Goal: Transaction & Acquisition: Purchase product/service

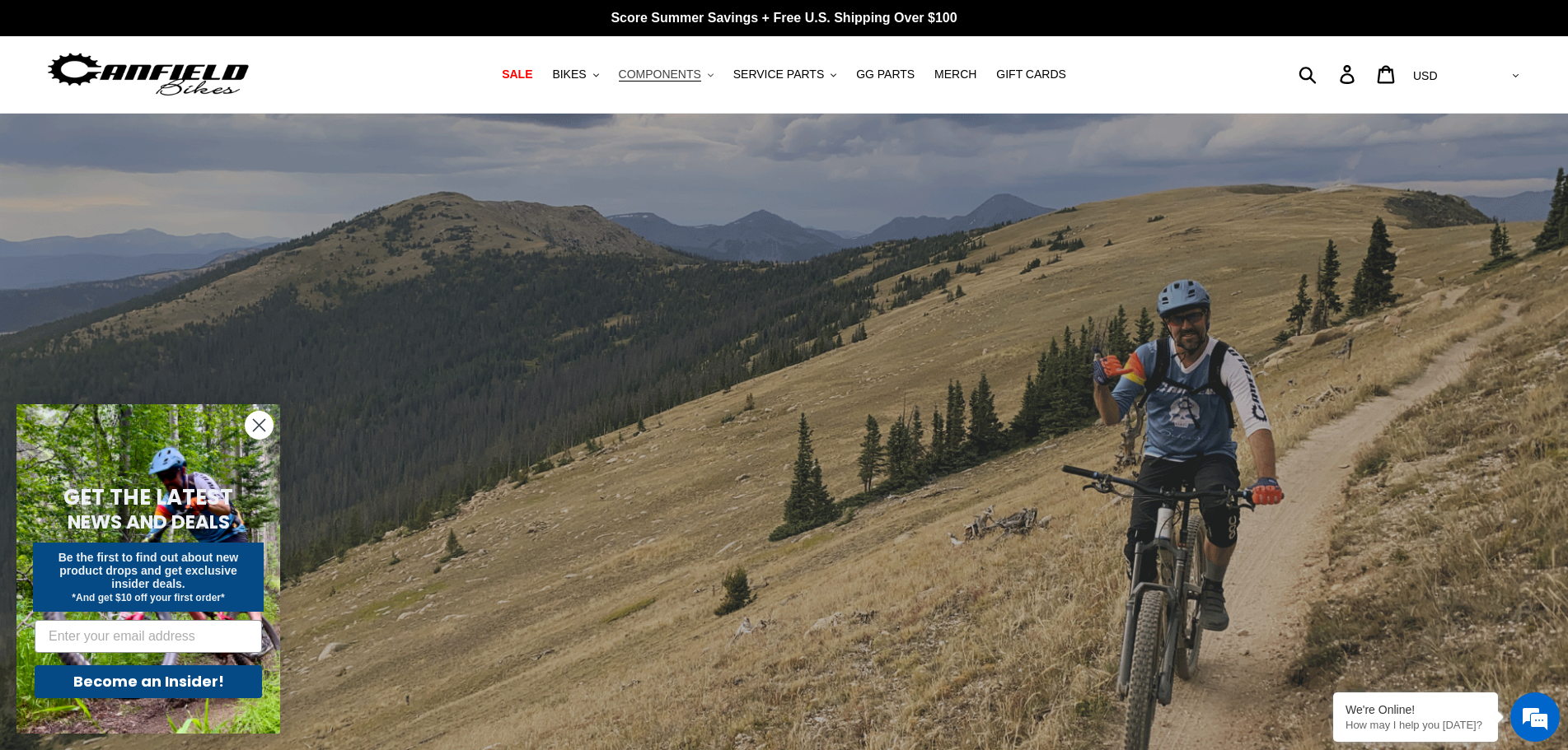
click at [715, 77] on button "COMPONENTS .cls-1{fill:#231f20}" at bounding box center [666, 73] width 112 height 22
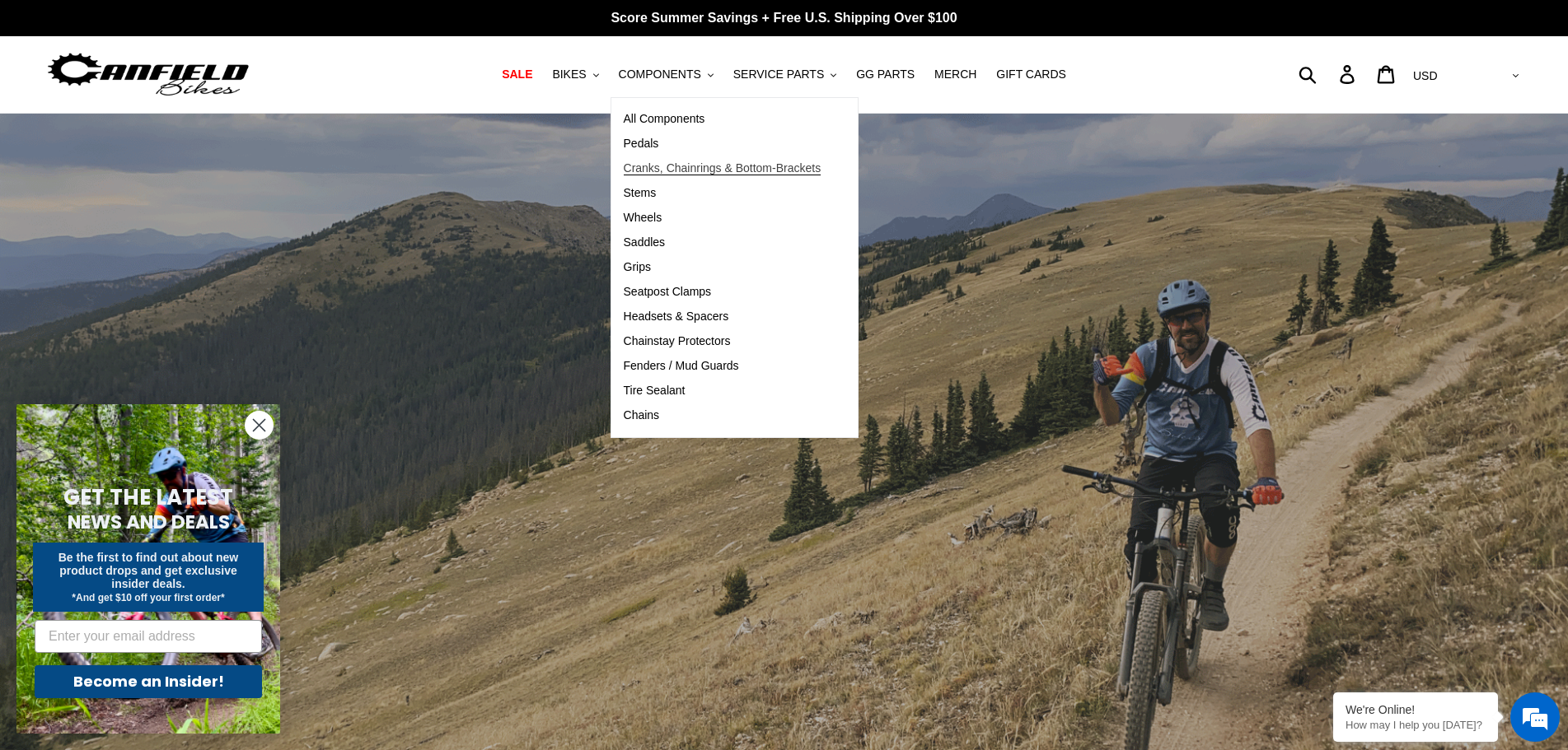
click at [659, 174] on span "Cranks, Chainrings & Bottom-Brackets" at bounding box center [721, 168] width 198 height 14
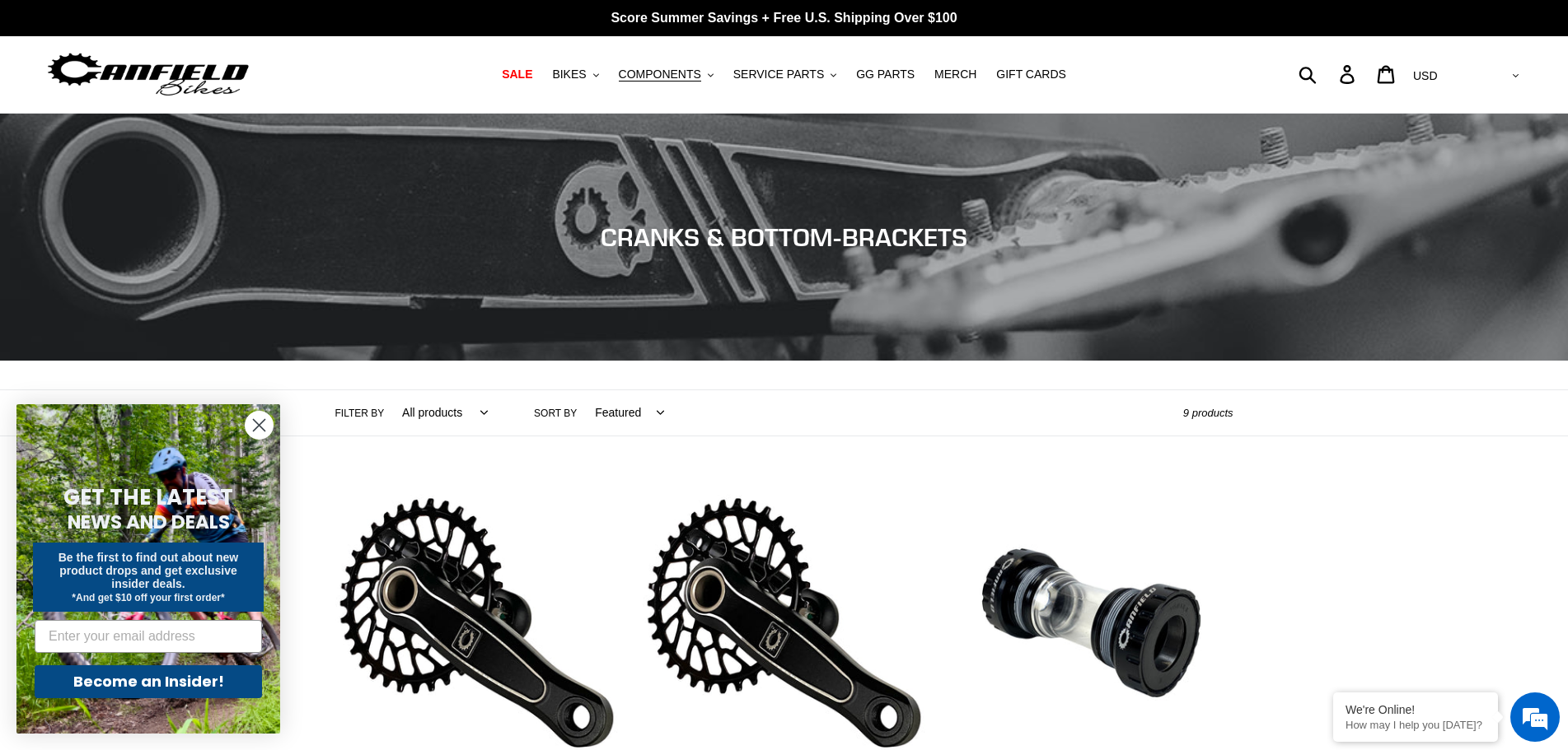
click at [275, 430] on form "GET THE LATEST NEWS AND DEALS Be the first to find out about new product drops …" at bounding box center [148, 569] width 263 height 329
click at [261, 427] on icon "Close dialog" at bounding box center [260, 426] width 11 height 11
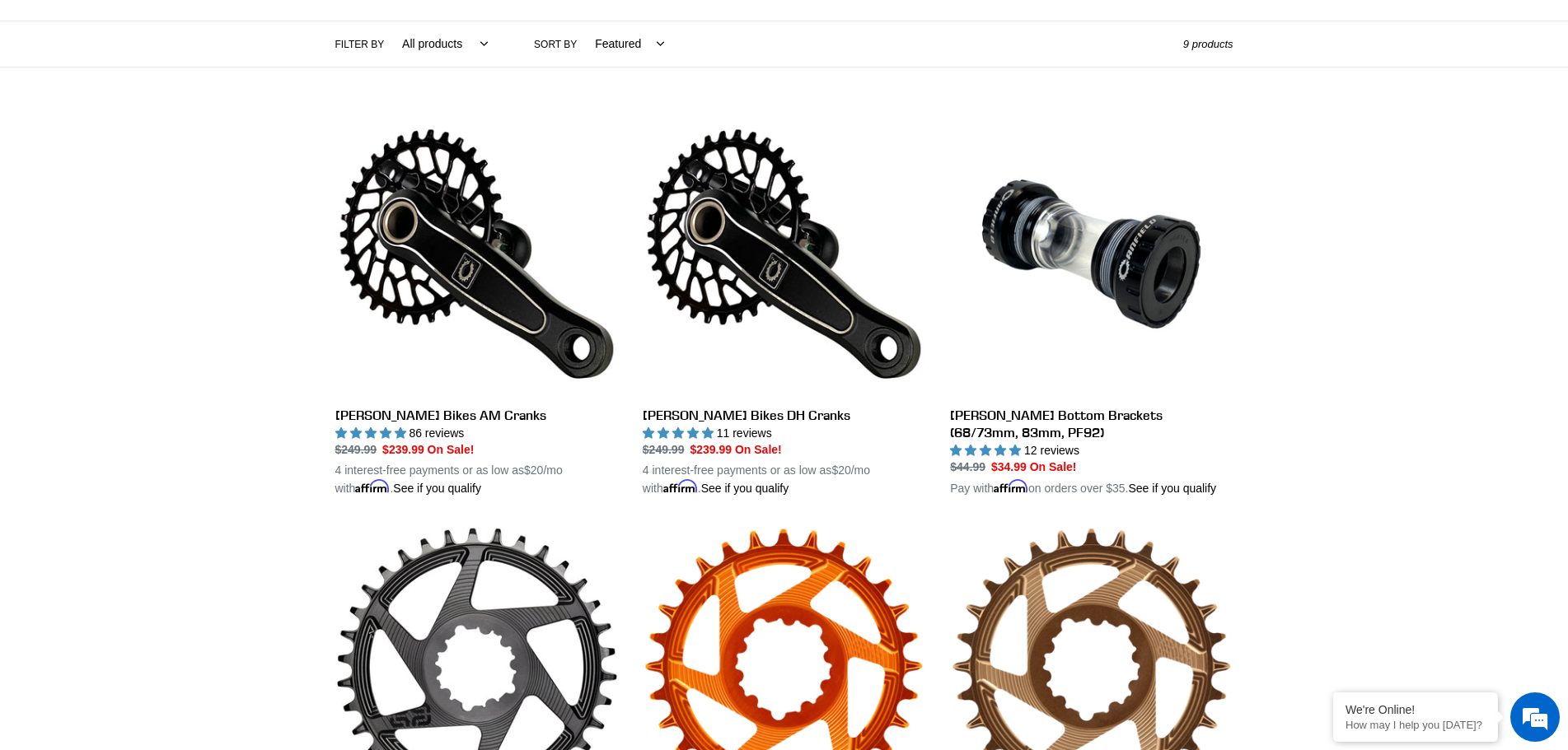
scroll to position [329, 0]
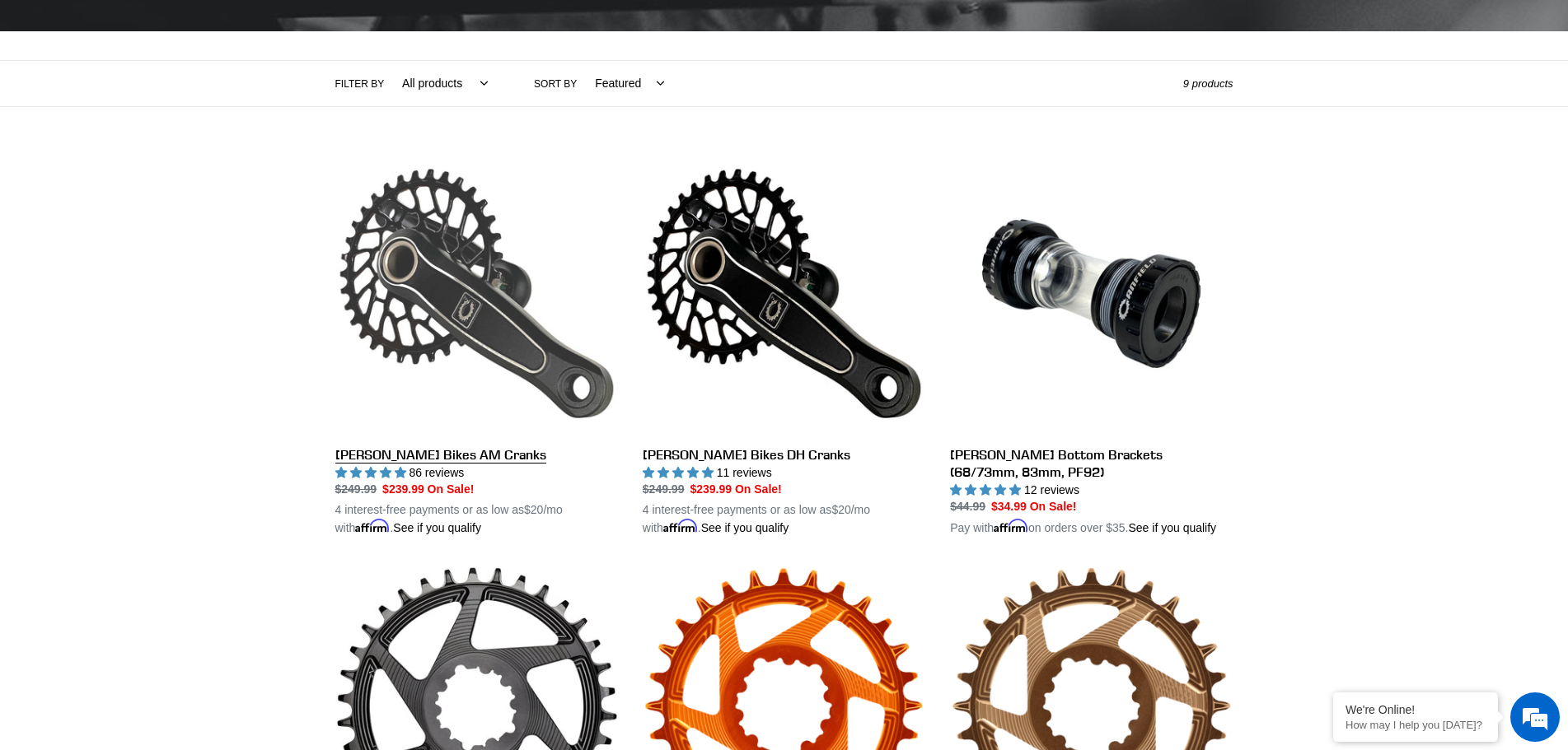
click at [376, 465] on link "[PERSON_NAME] Bikes AM Cranks" at bounding box center [476, 345] width 282 height 385
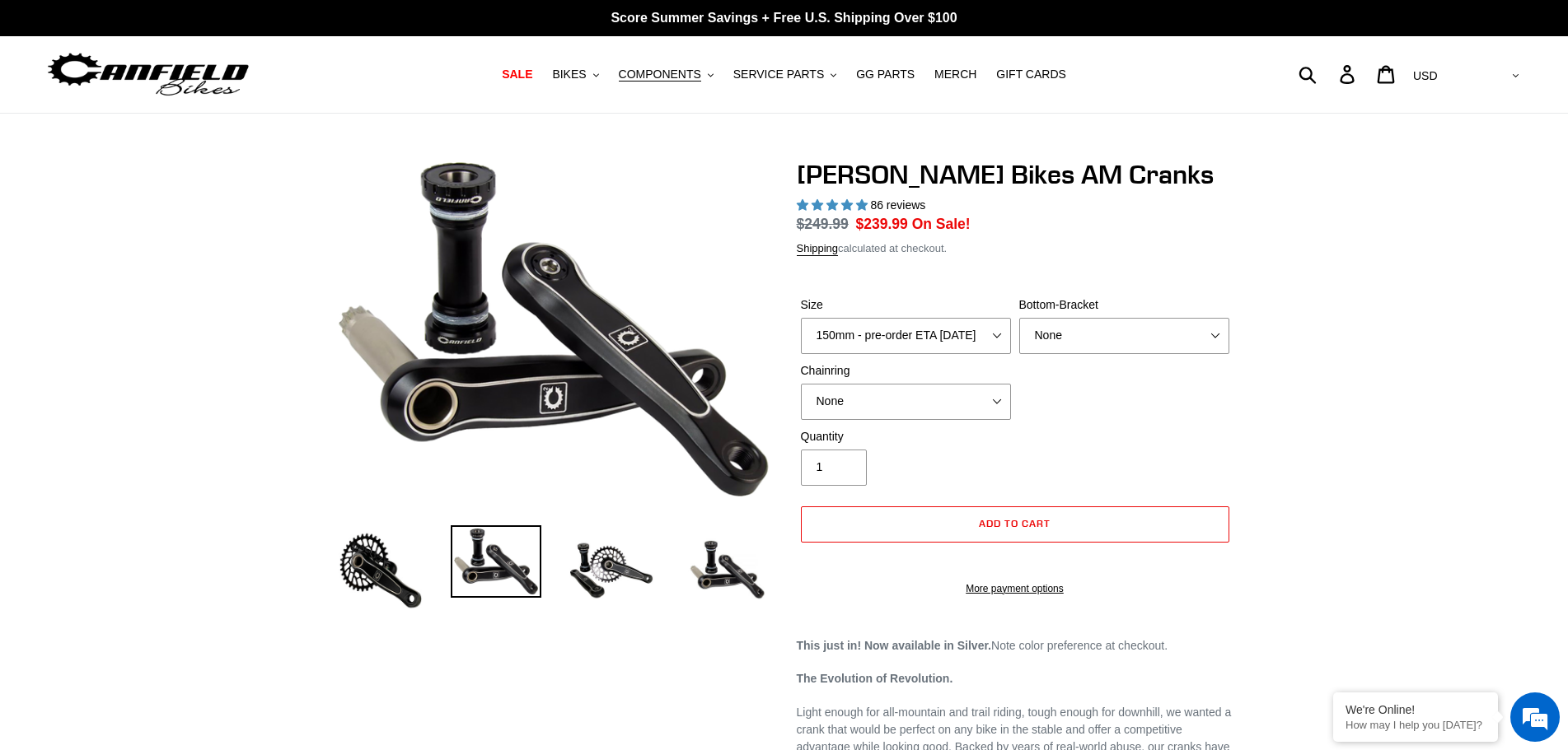
select select "highest-rating"
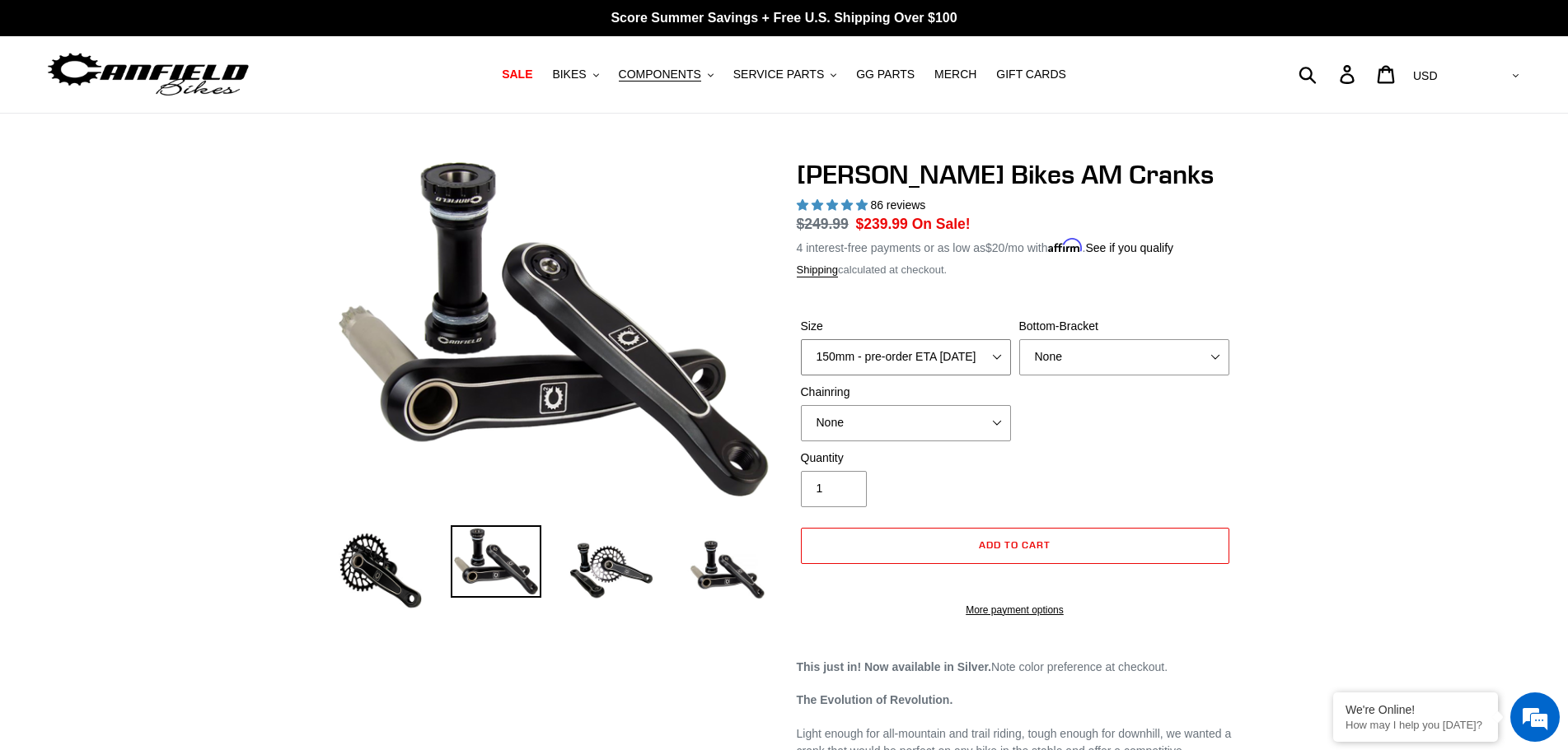
click at [994, 353] on select "150mm - pre-order ETA 9/30/25 155mm - pre-order ETA 9/30/25 160mm - pre-order E…" at bounding box center [906, 358] width 210 height 36
select select "165mm - pre-order ETA 9/30/25"
click at [801, 340] on select "150mm - pre-order ETA 9/30/25 155mm - pre-order ETA 9/30/25 160mm - pre-order E…" at bounding box center [906, 358] width 210 height 36
click at [1215, 353] on select "None BSA Threaded 68/73mm Press Fit PF92" at bounding box center [1124, 358] width 210 height 36
select select "BSA Threaded 68/73mm"
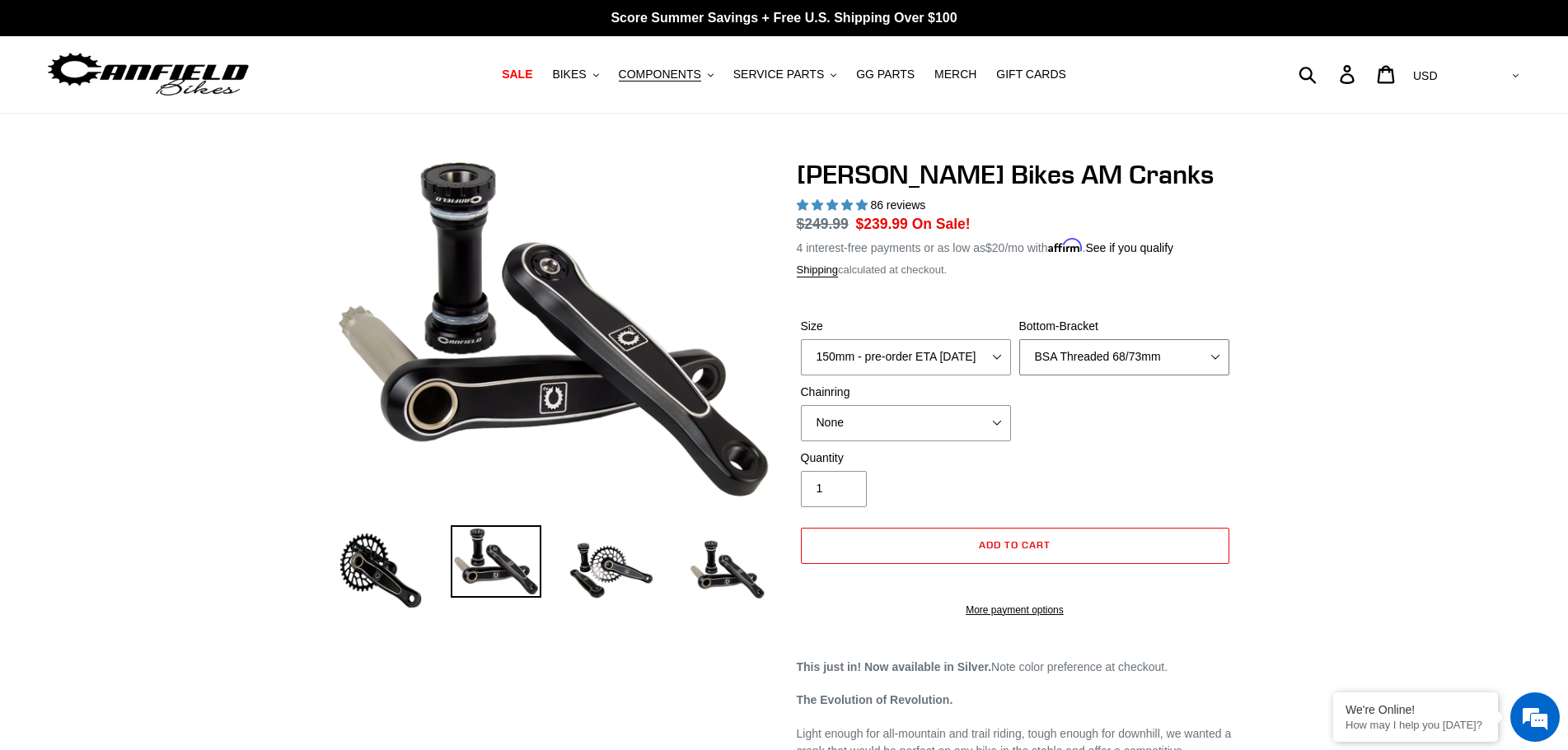
click at [1019, 340] on select "None BSA Threaded 68/73mm Press Fit PF92" at bounding box center [1124, 358] width 210 height 36
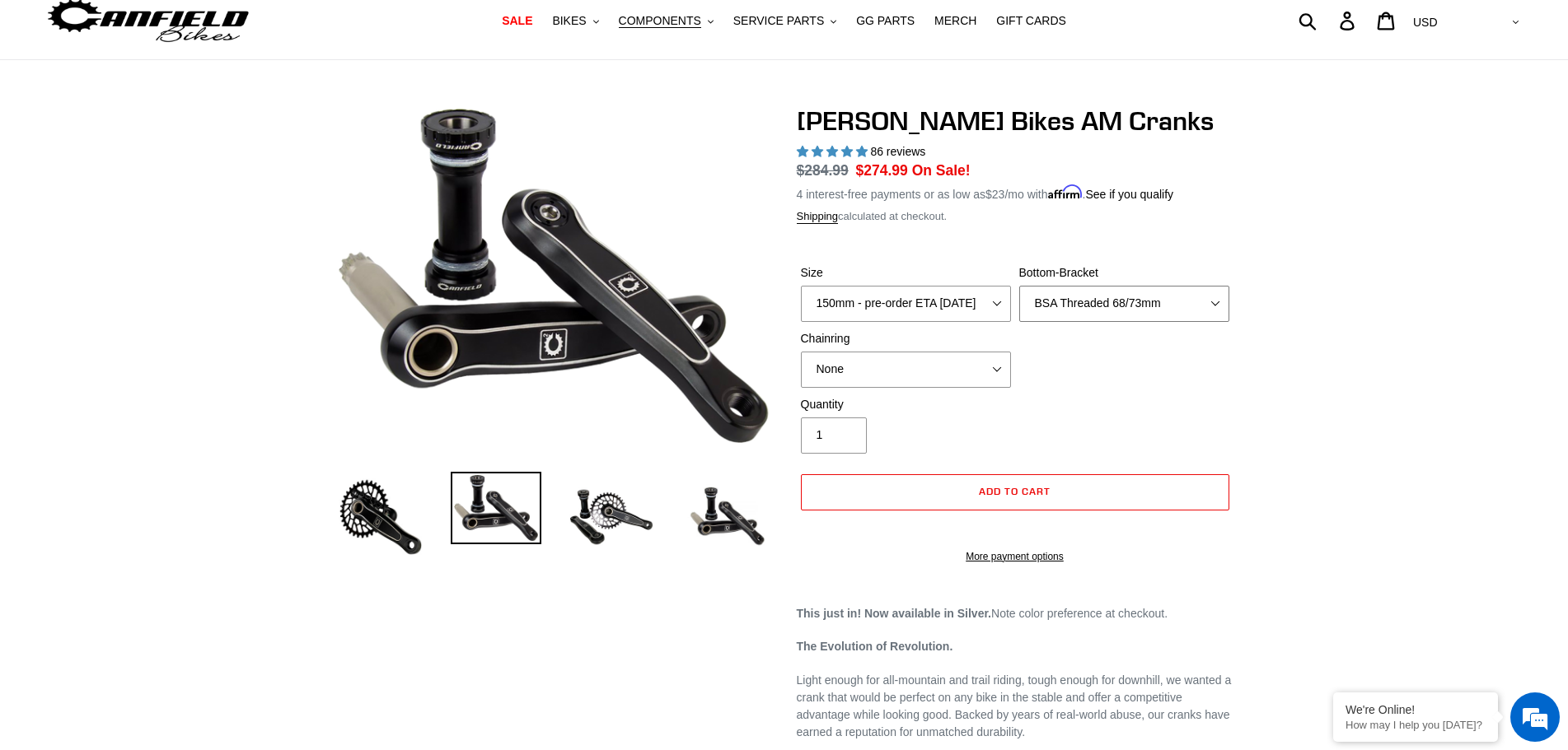
scroll to position [82, 0]
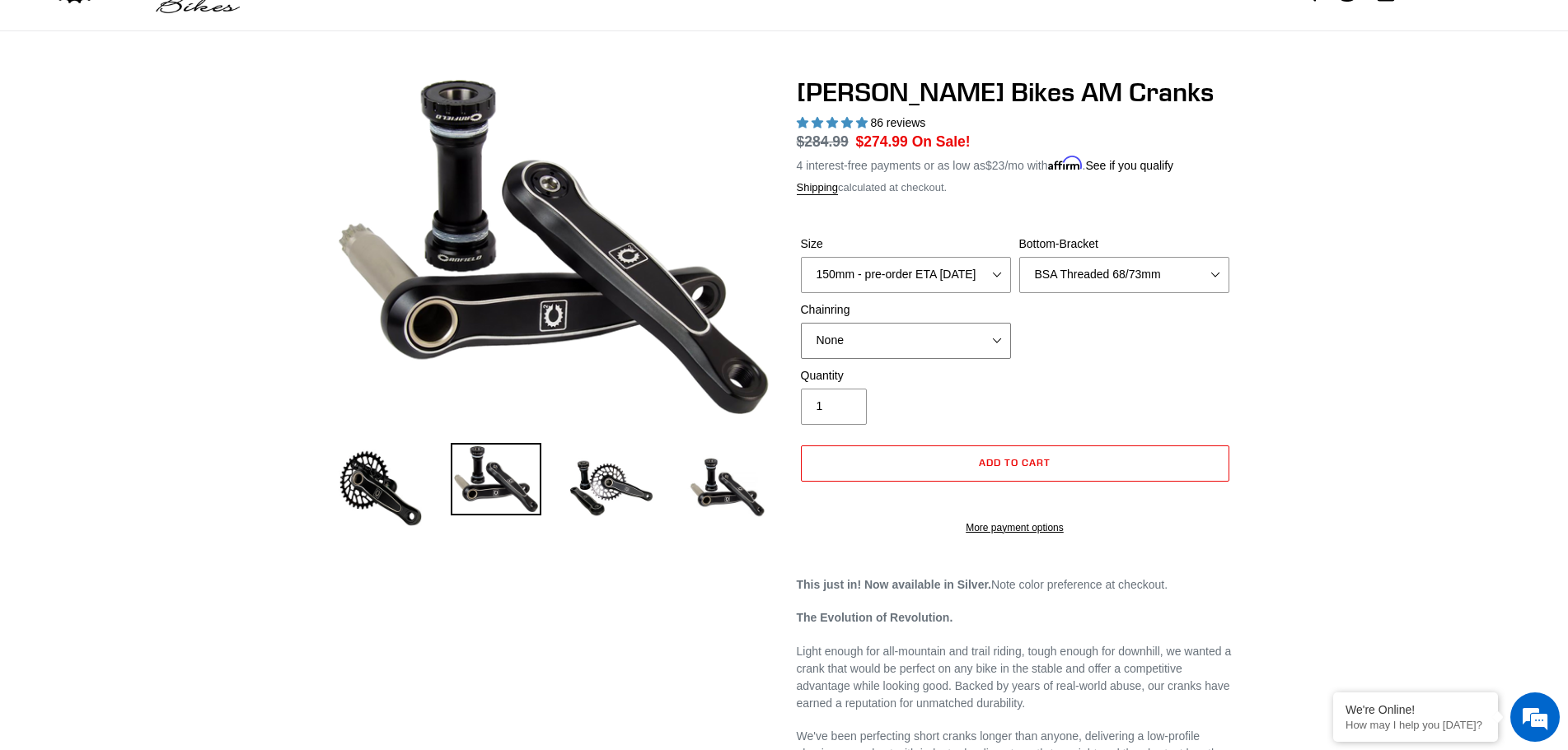
click at [998, 337] on select "None 30t Round (Boost 148) 30t Oval (Boost 148) 32t Round (Boost 148) 32t Oval …" at bounding box center [906, 341] width 210 height 36
select select "32t Oval (Boost 148)"
click at [801, 323] on select "None 30t Round (Boost 148) 30t Oval (Boost 148) 32t Round (Boost 148) 32t Oval …" at bounding box center [906, 341] width 210 height 36
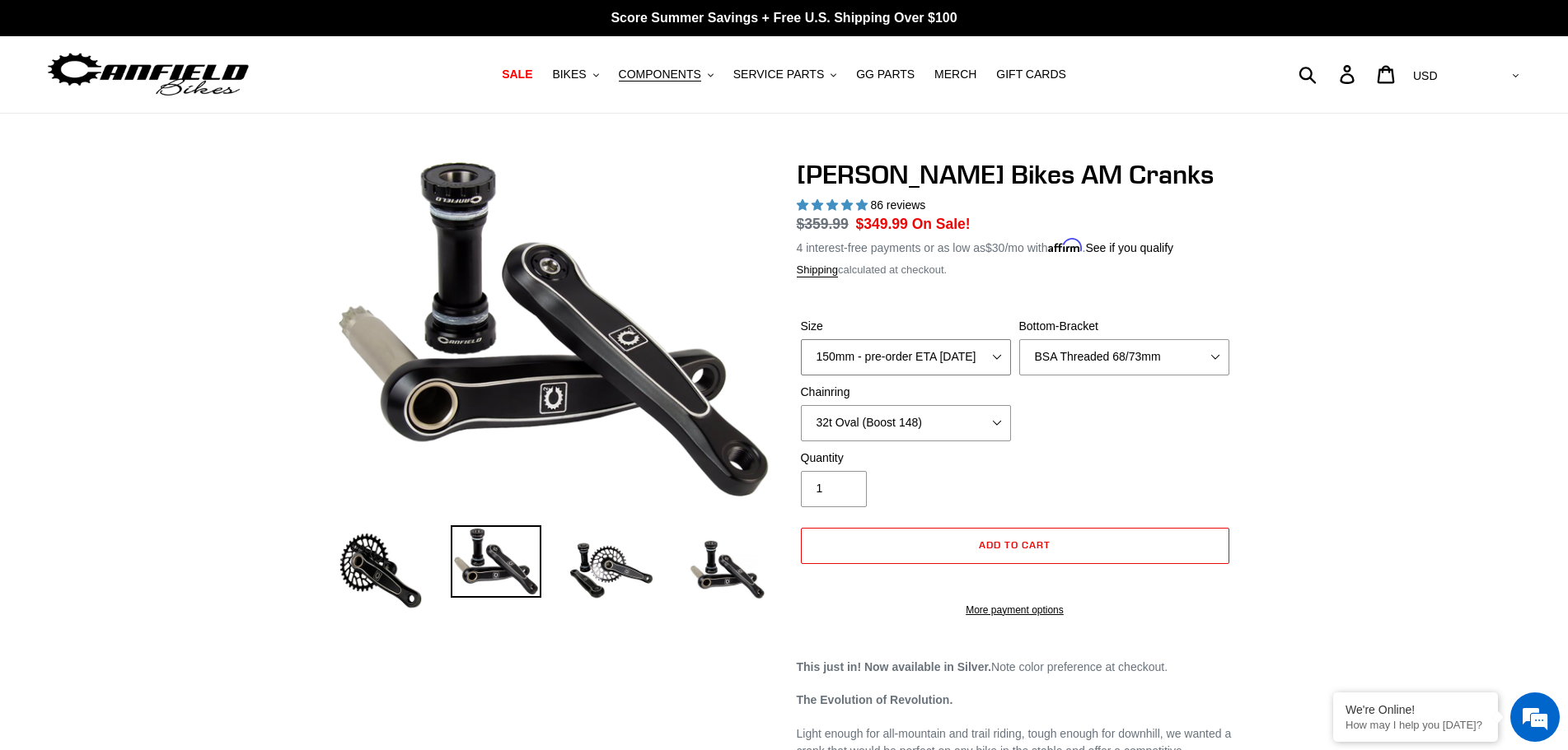
click at [996, 355] on select "150mm - pre-order ETA 9/30/25 155mm - pre-order ETA 9/30/25 160mm - pre-order E…" at bounding box center [906, 358] width 210 height 36
click at [801, 340] on select "150mm - pre-order ETA 9/30/25 155mm - pre-order ETA 9/30/25 160mm - pre-order E…" at bounding box center [906, 358] width 210 height 36
click at [603, 567] on img at bounding box center [611, 571] width 91 height 91
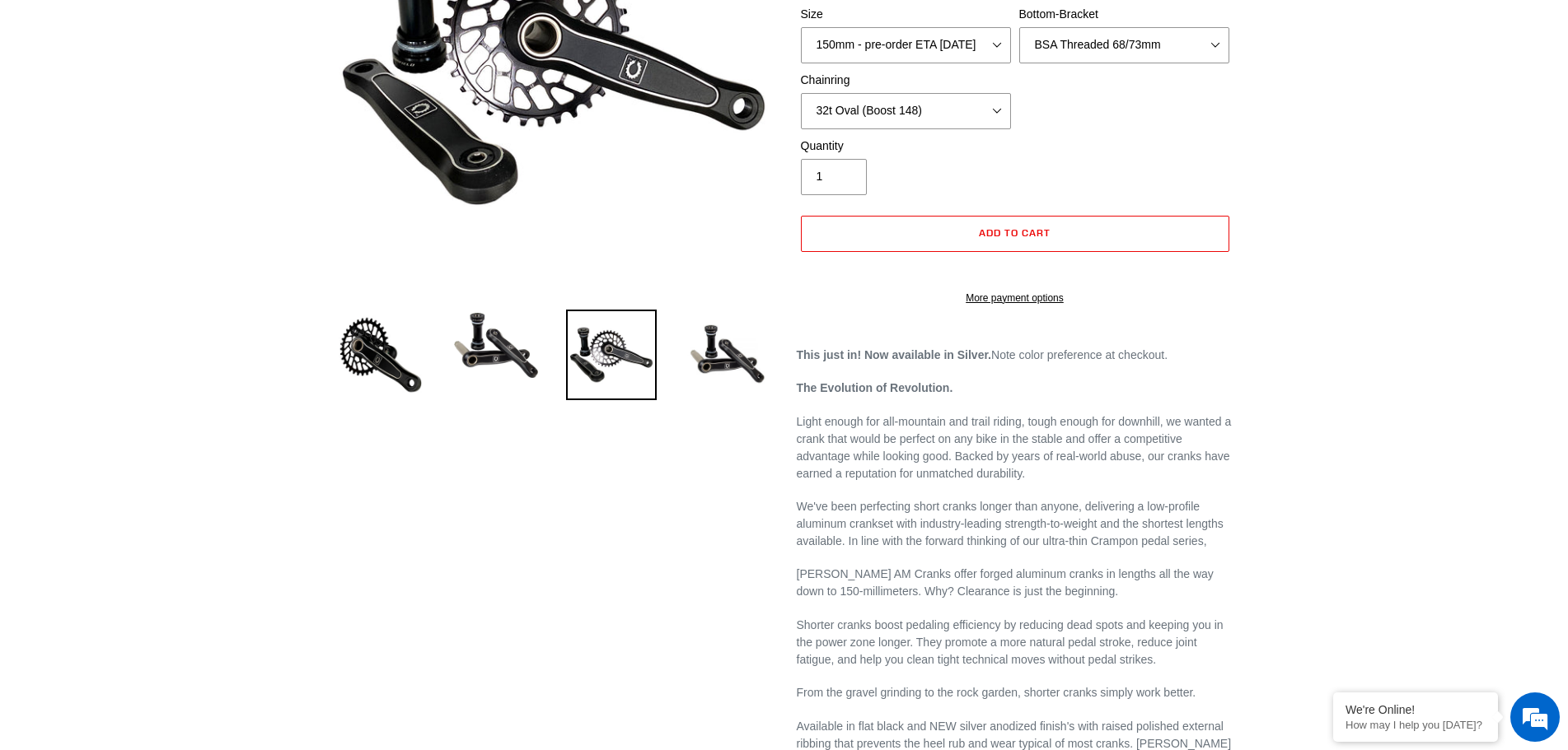
scroll to position [329, 0]
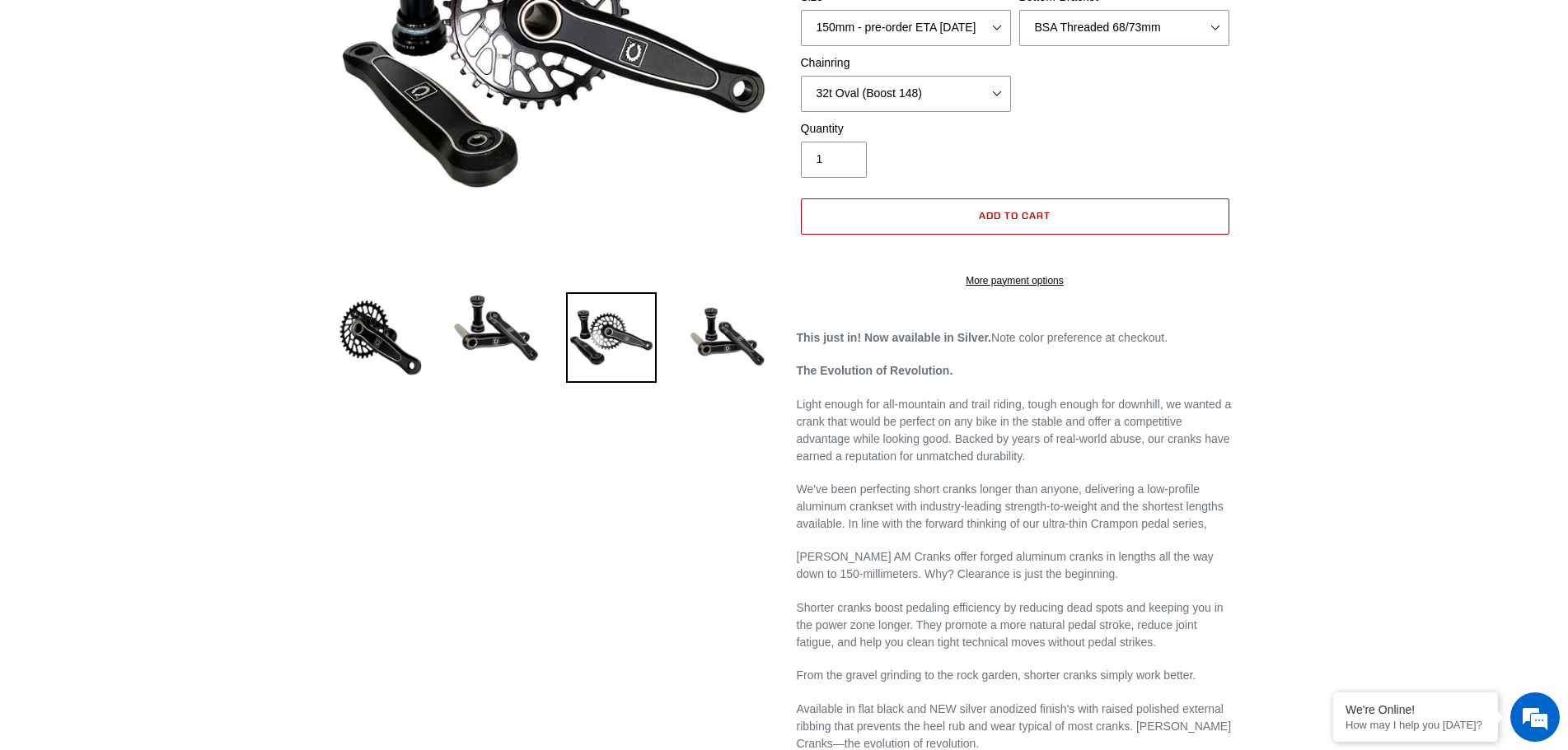
click at [1098, 211] on button "Add to cart" at bounding box center [1014, 217] width 429 height 36
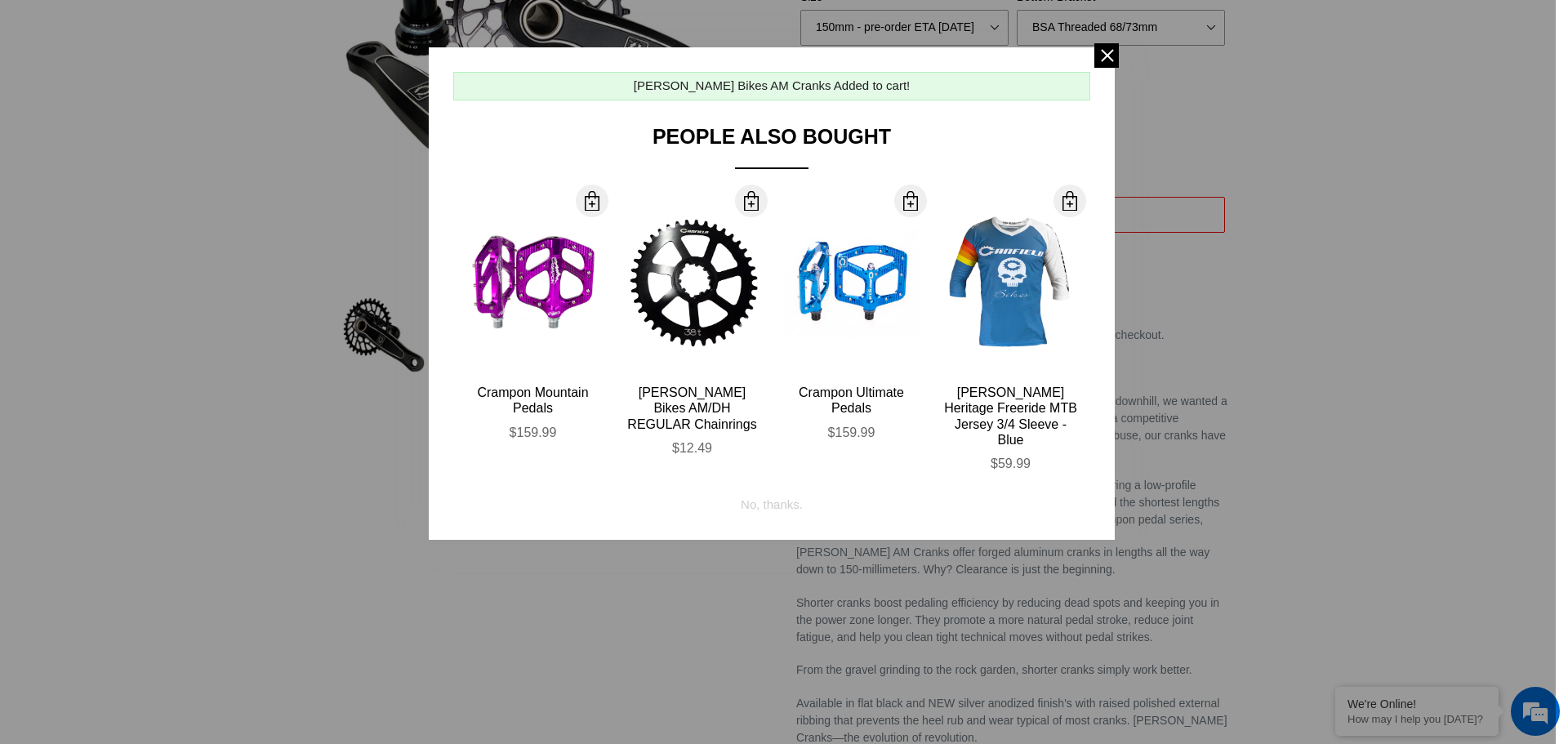
click at [1100, 49] on span at bounding box center [1107, 56] width 25 height 25
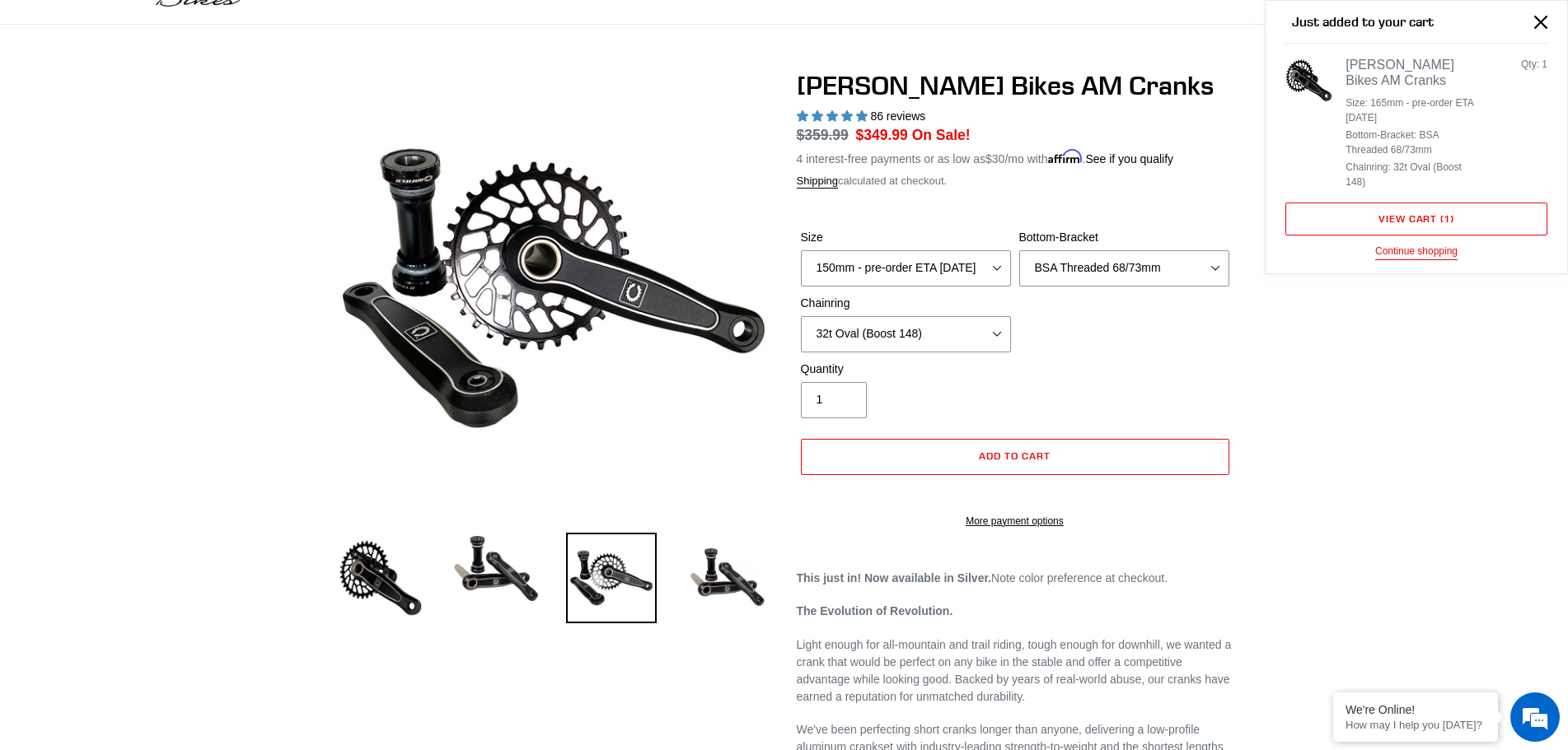
scroll to position [0, 0]
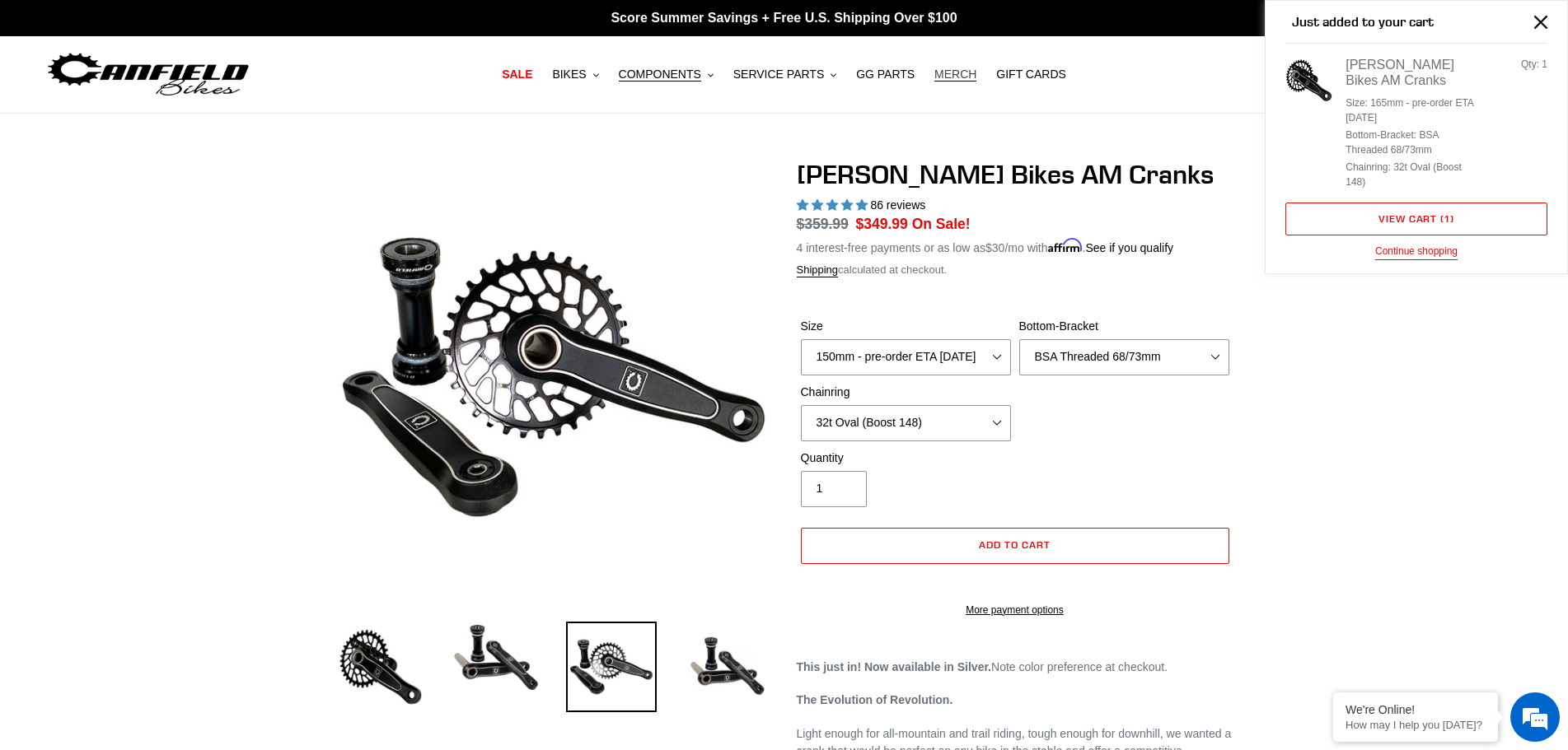
click at [941, 73] on span "MERCH" at bounding box center [955, 74] width 42 height 14
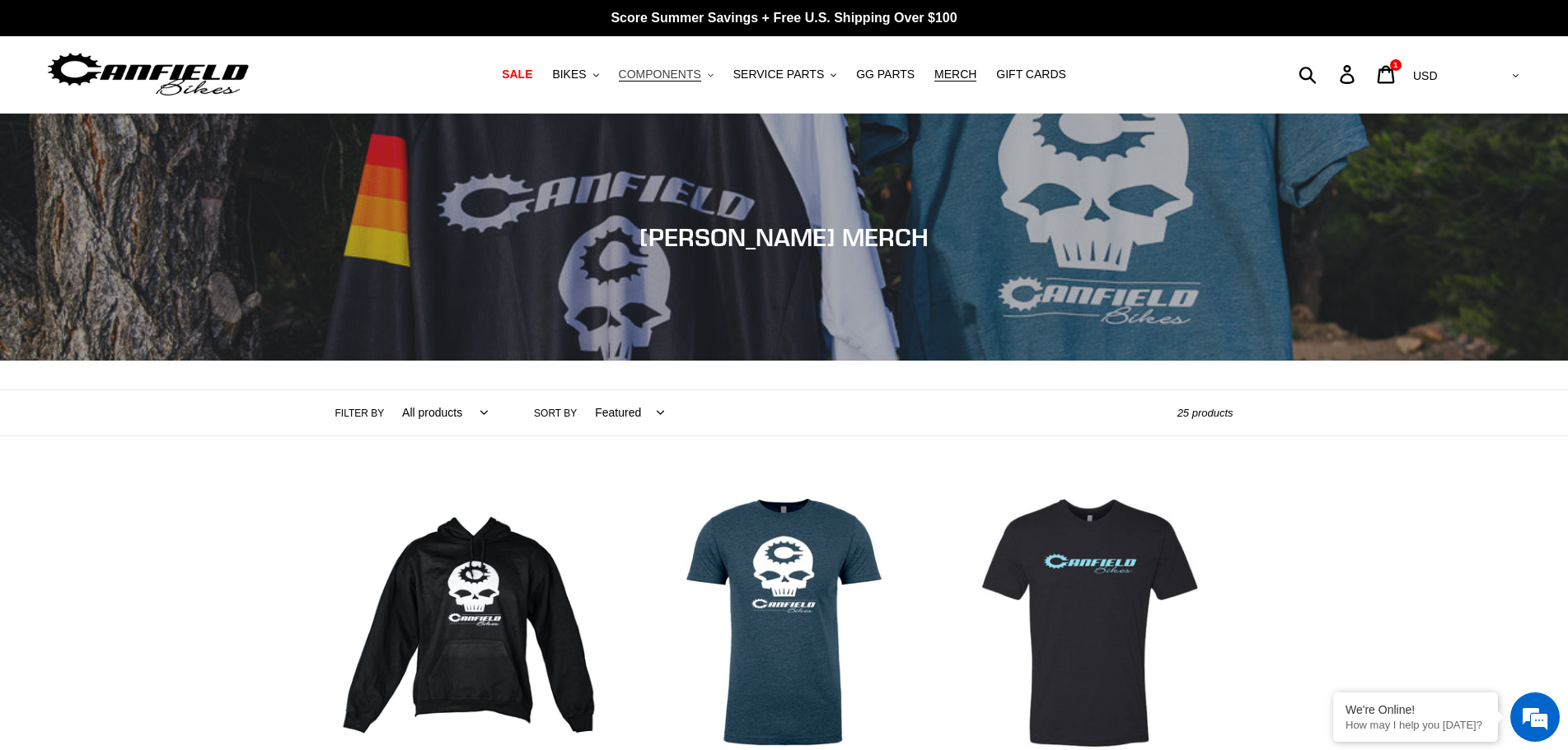
click at [712, 78] on button "COMPONENTS .cls-1{fill:#231f20}" at bounding box center [666, 73] width 112 height 22
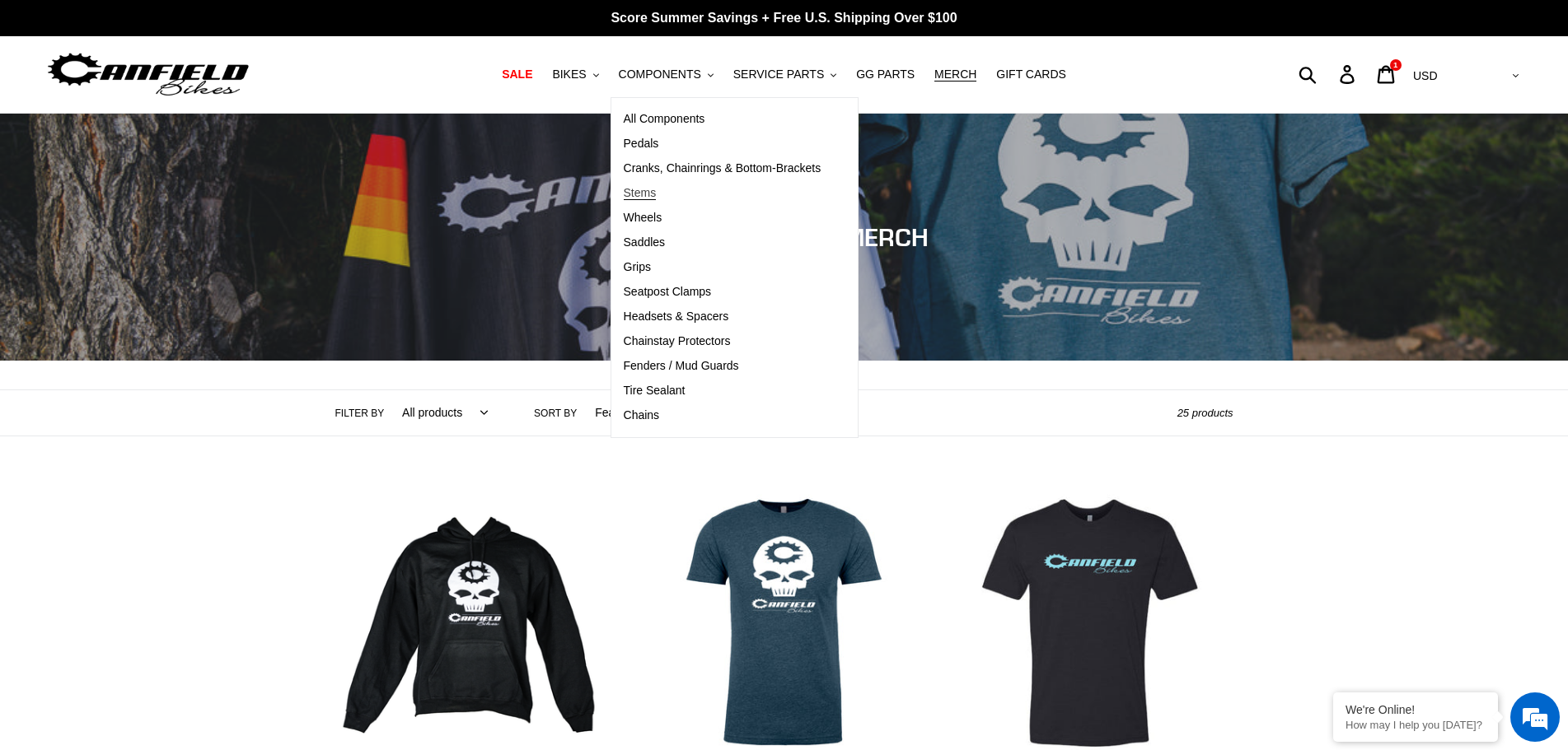
click at [657, 196] on span "Stems" at bounding box center [639, 193] width 33 height 14
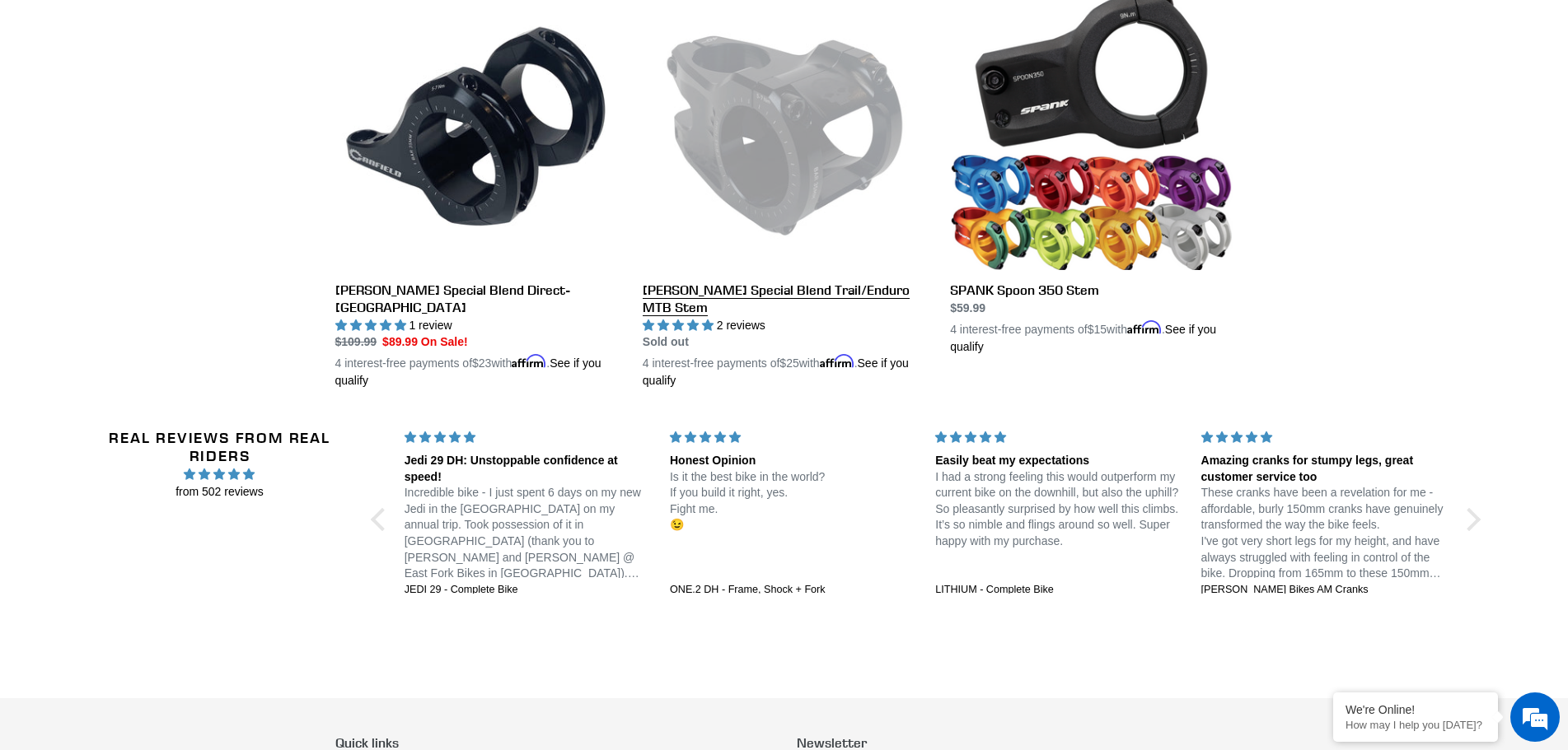
click at [868, 292] on link "[PERSON_NAME] Special Blend Trail/Enduro MTB Stem" at bounding box center [784, 189] width 282 height 403
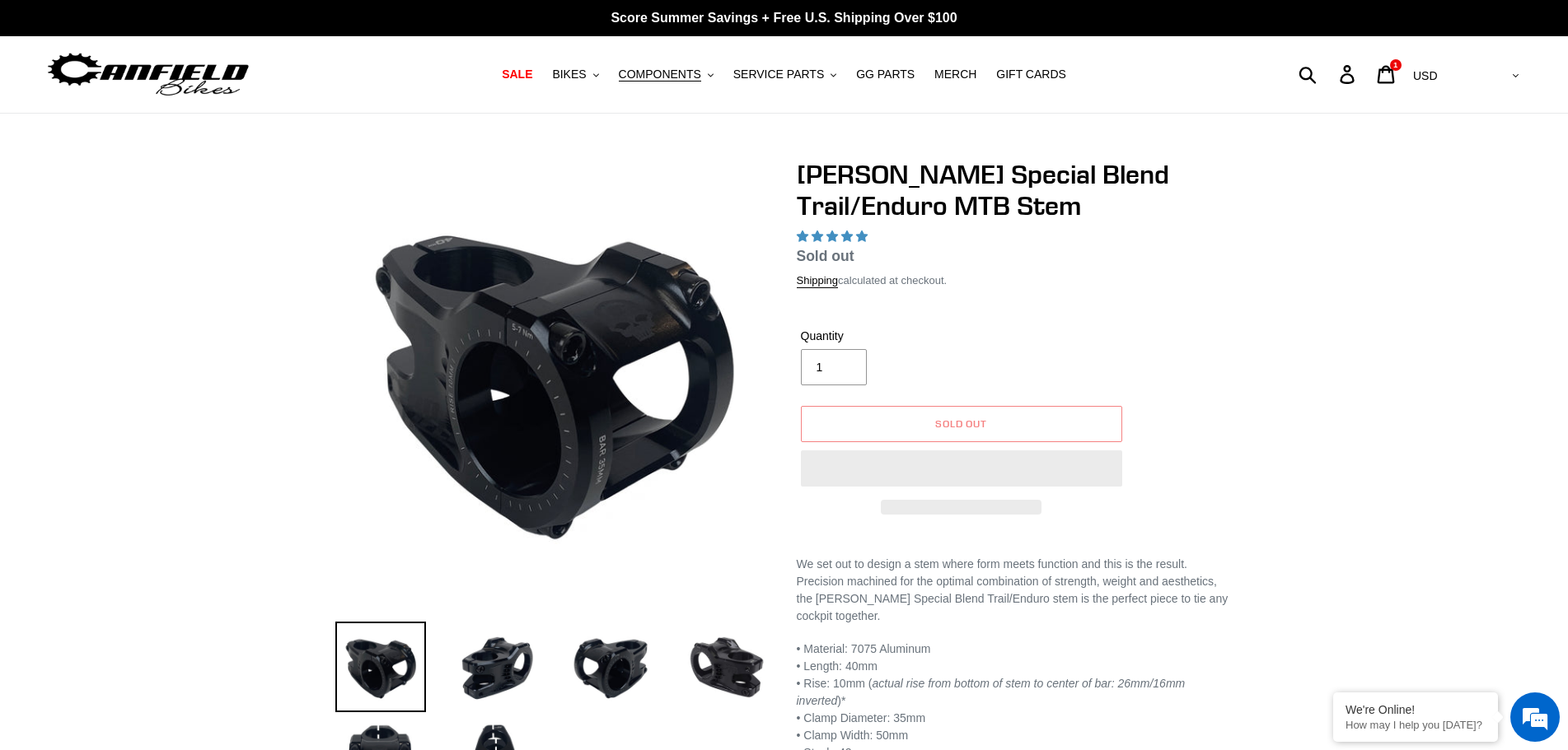
select select "highest-rating"
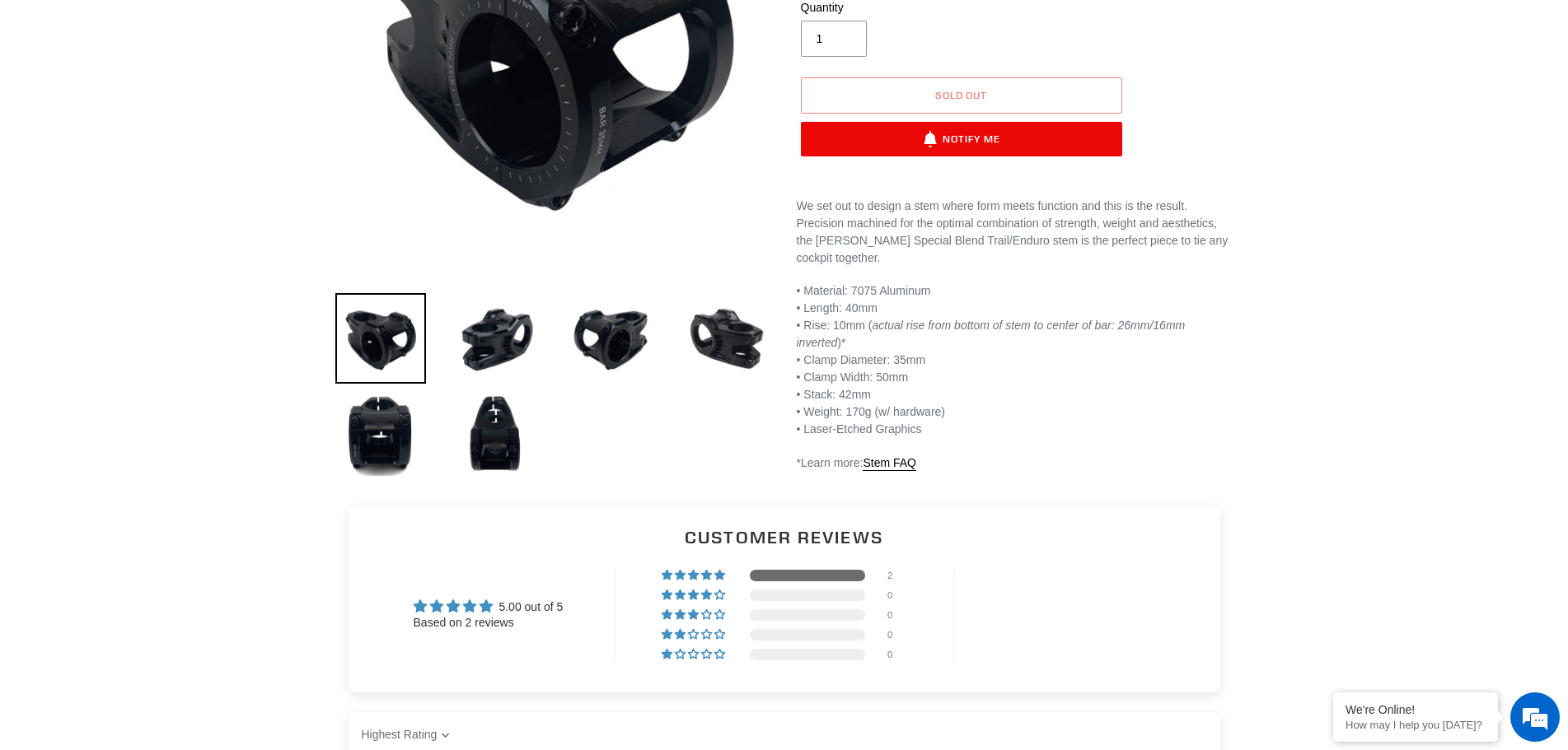
scroll to position [329, 0]
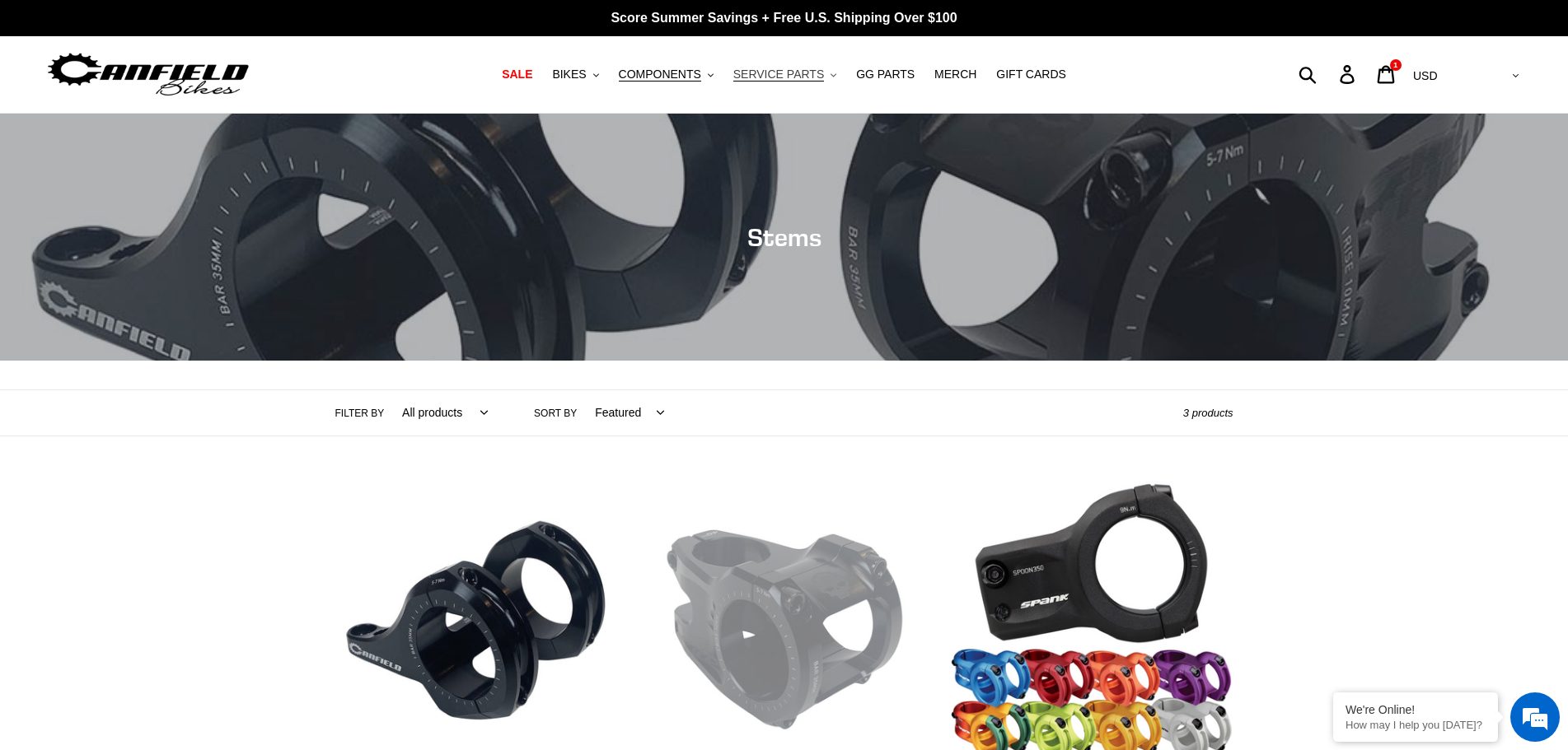
click at [830, 74] on icon ".cls-1{fill:#231f20}" at bounding box center [833, 75] width 6 height 6
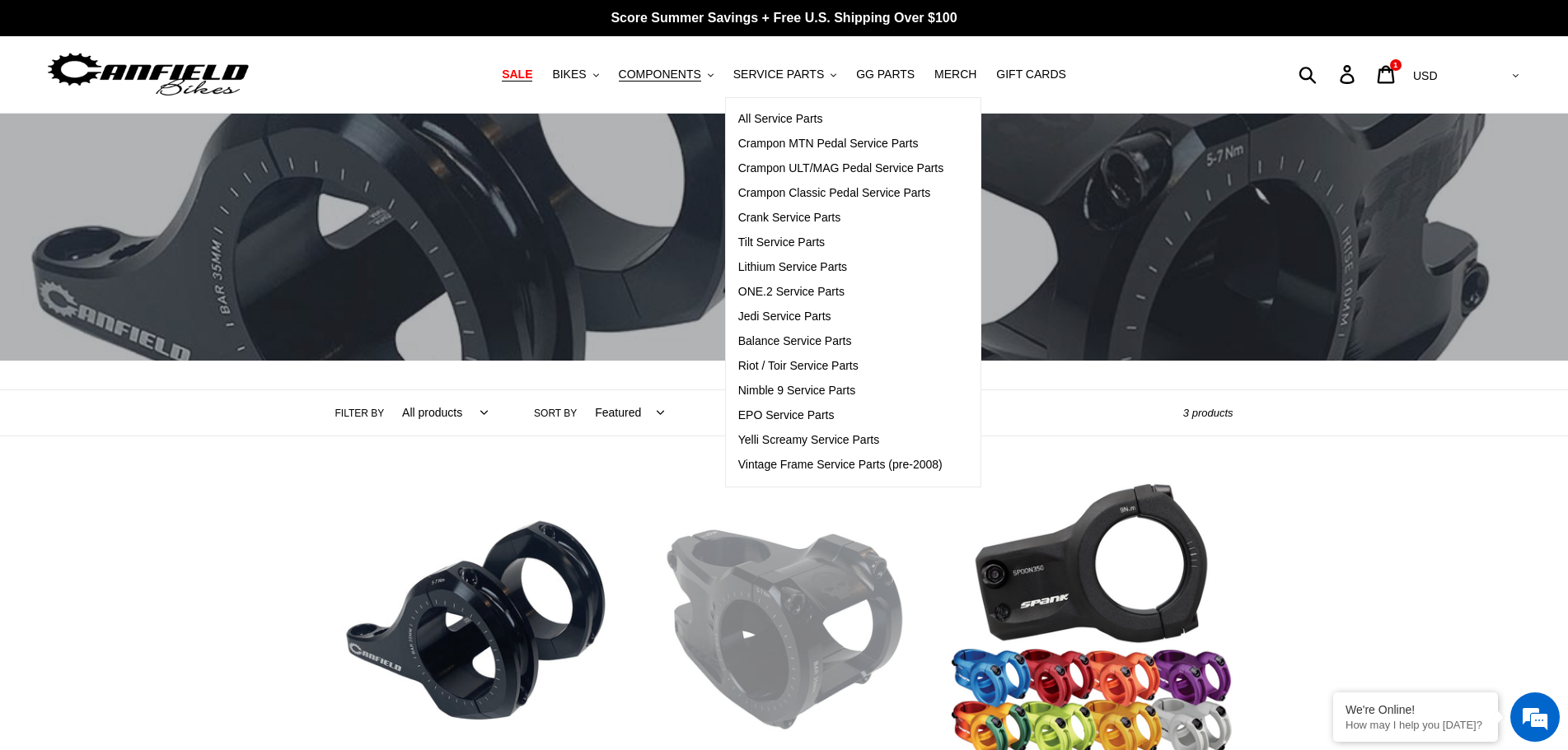
click at [540, 75] on link "SALE" at bounding box center [516, 73] width 47 height 22
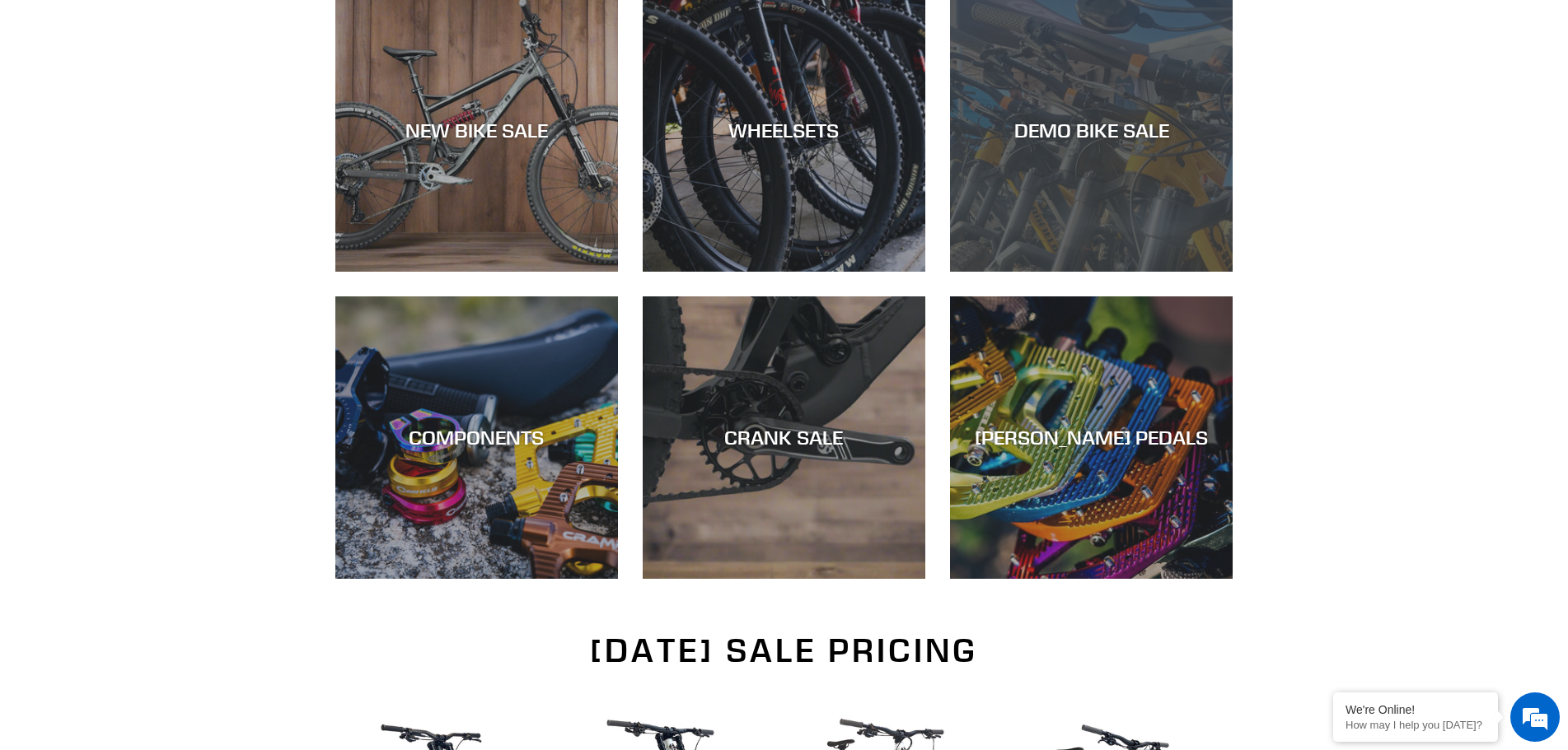
scroll to position [576, 0]
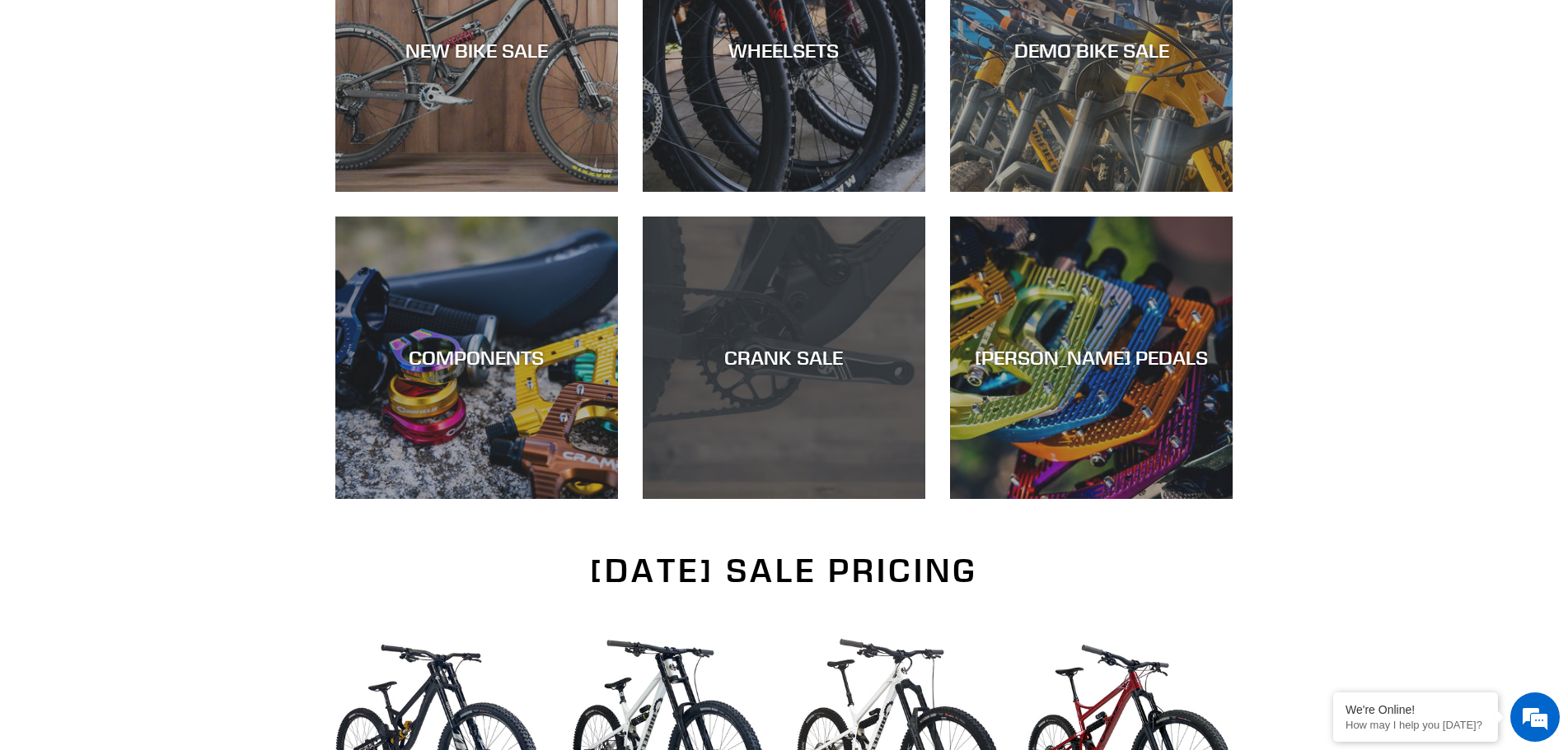
click at [789, 353] on div "CRANK SALE" at bounding box center [784, 358] width 282 height 24
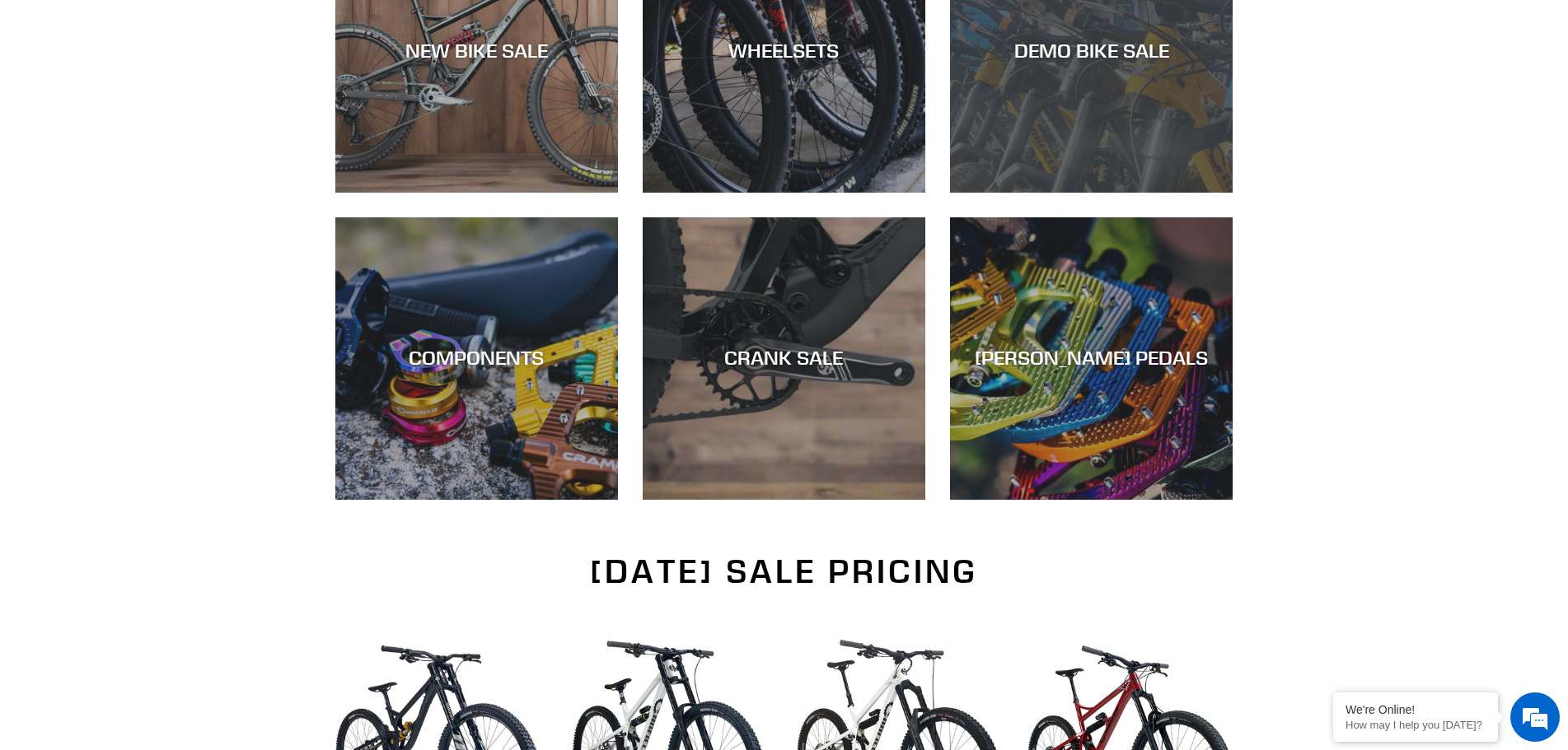
click at [1109, 192] on div "DEMO BIKE SALE" at bounding box center [1091, 192] width 282 height 0
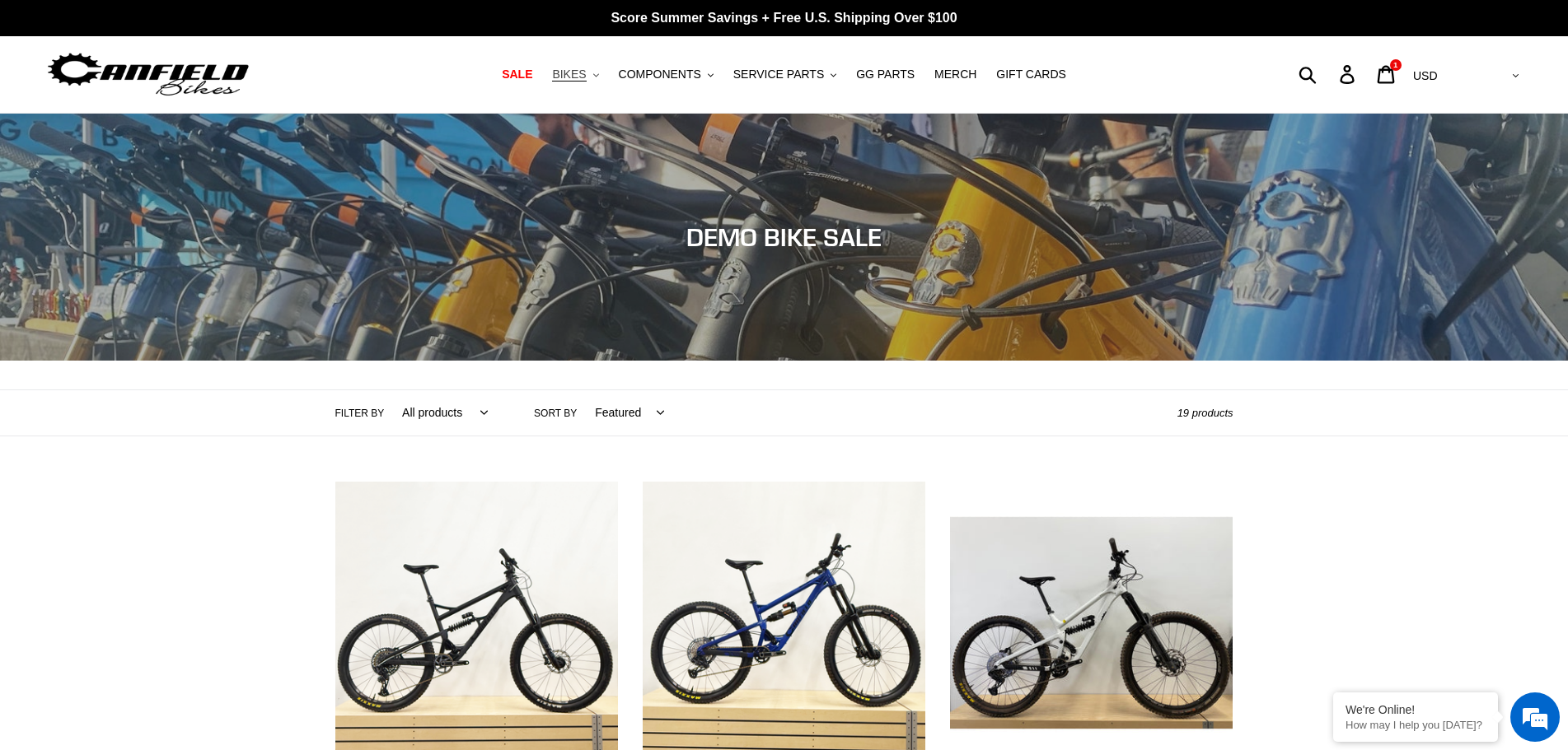
click at [599, 77] on icon ".cls-1{fill:#231f20}" at bounding box center [596, 75] width 6 height 6
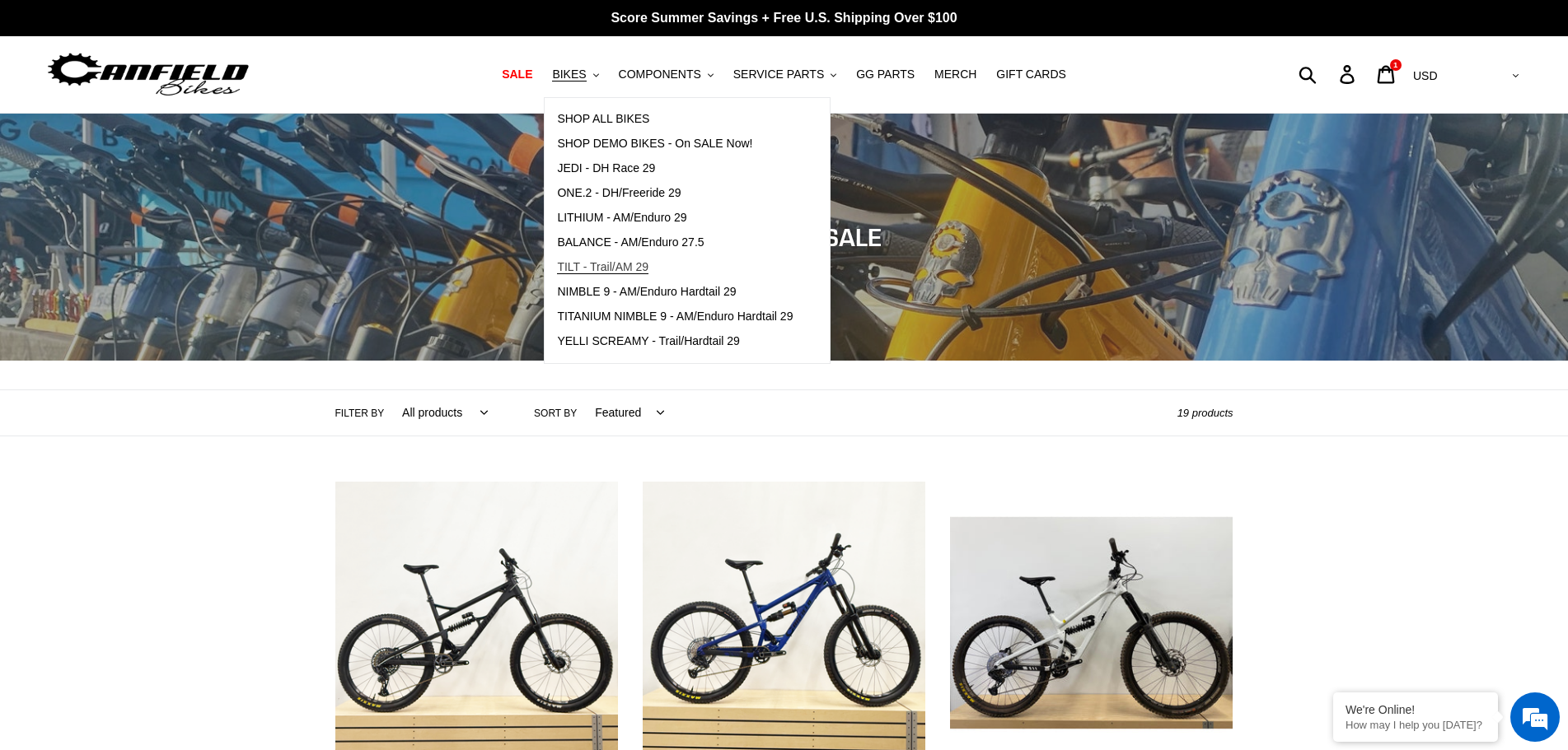
click at [595, 263] on span "TILT - Trail/AM 29" at bounding box center [603, 267] width 92 height 14
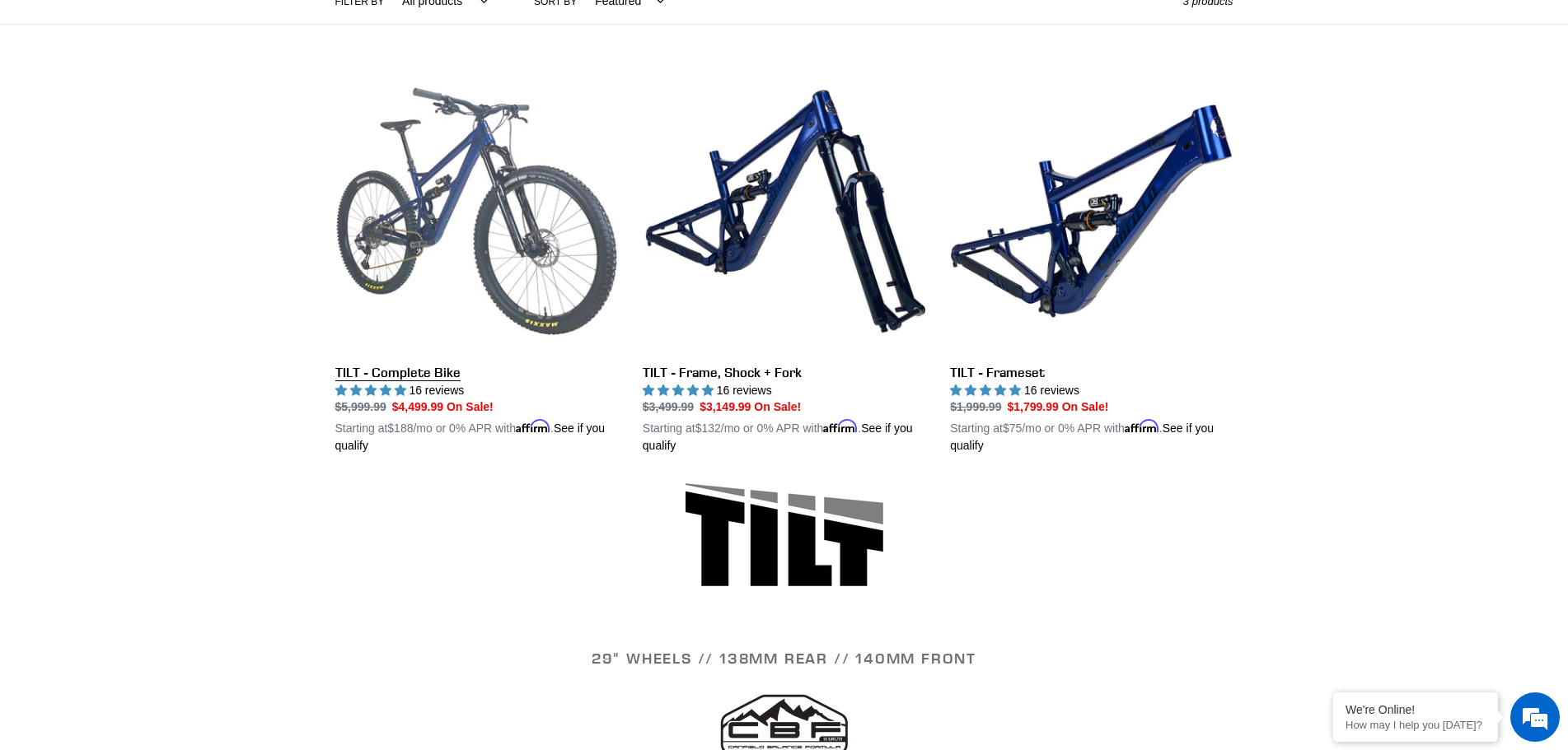
click at [355, 372] on link "TILT - Complete Bike" at bounding box center [476, 262] width 282 height 385
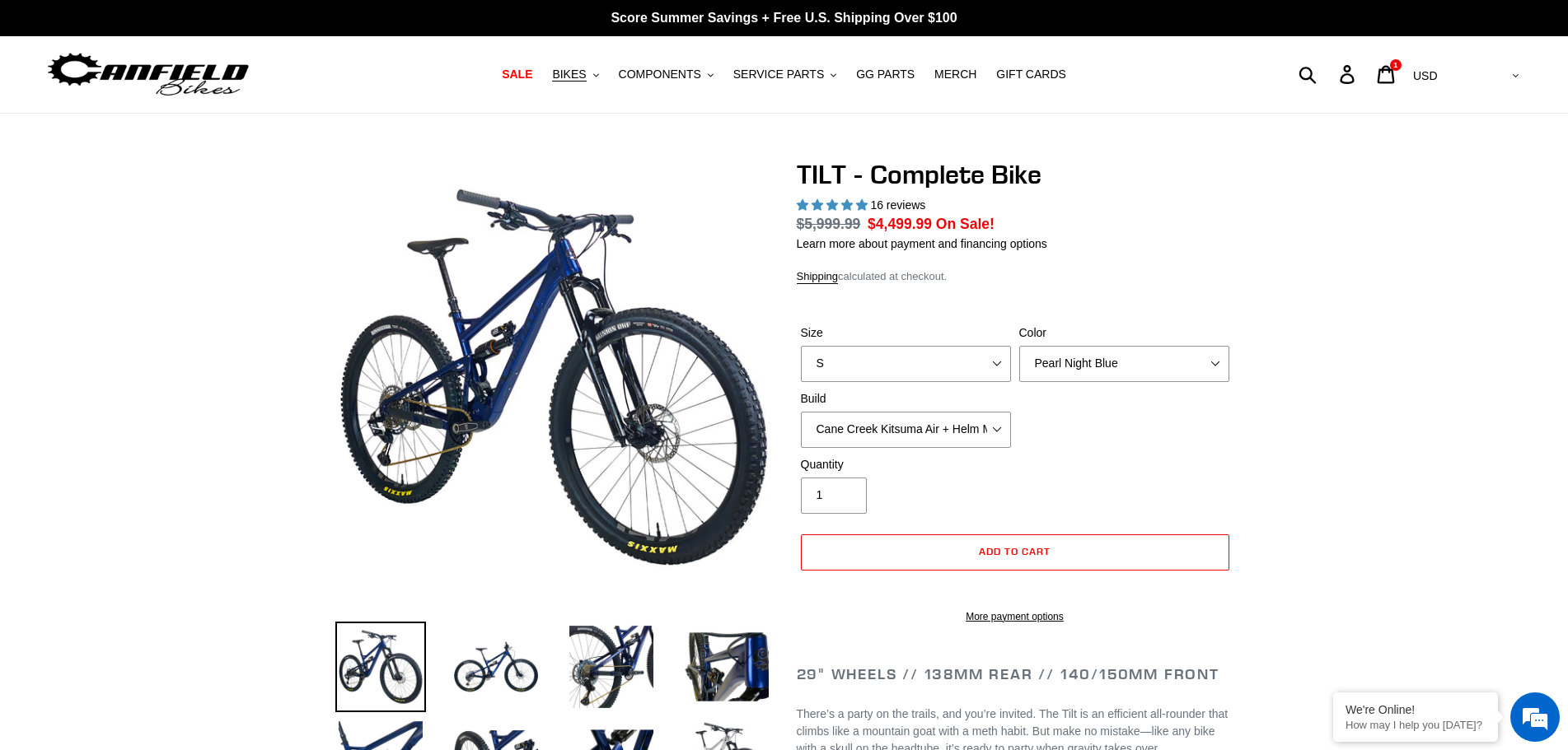
select select "highest-rating"
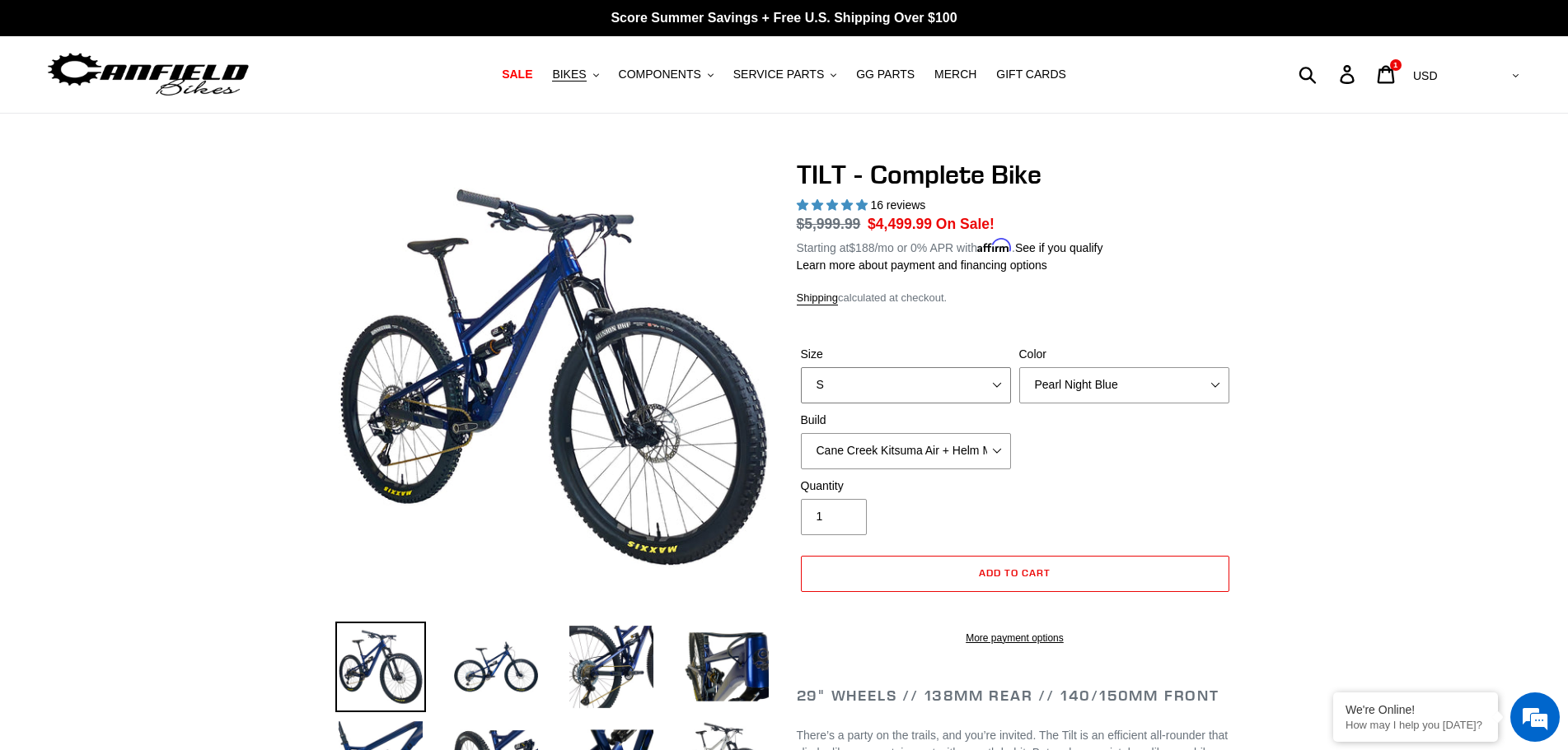
click at [994, 385] on select "S M L" at bounding box center [906, 385] width 210 height 36
select select "M"
click at [801, 367] on select "S M L" at bounding box center [906, 385] width 210 height 36
click at [1216, 383] on select "Pearl Night Blue Stealth Silver Raw" at bounding box center [1124, 385] width 210 height 36
select select "Raw"
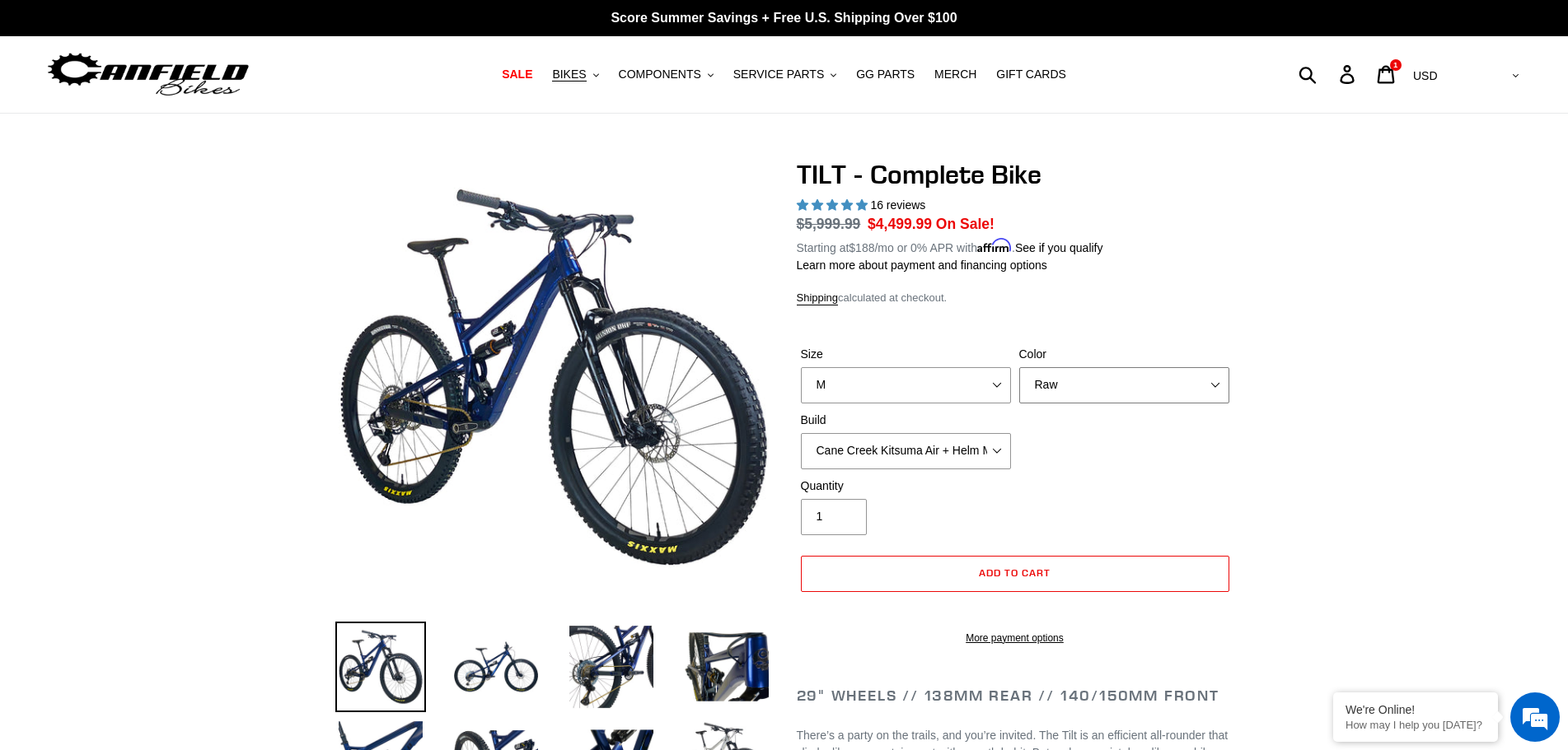
click at [1019, 367] on select "Pearl Night Blue Stealth Silver Raw" at bounding box center [1124, 385] width 210 height 36
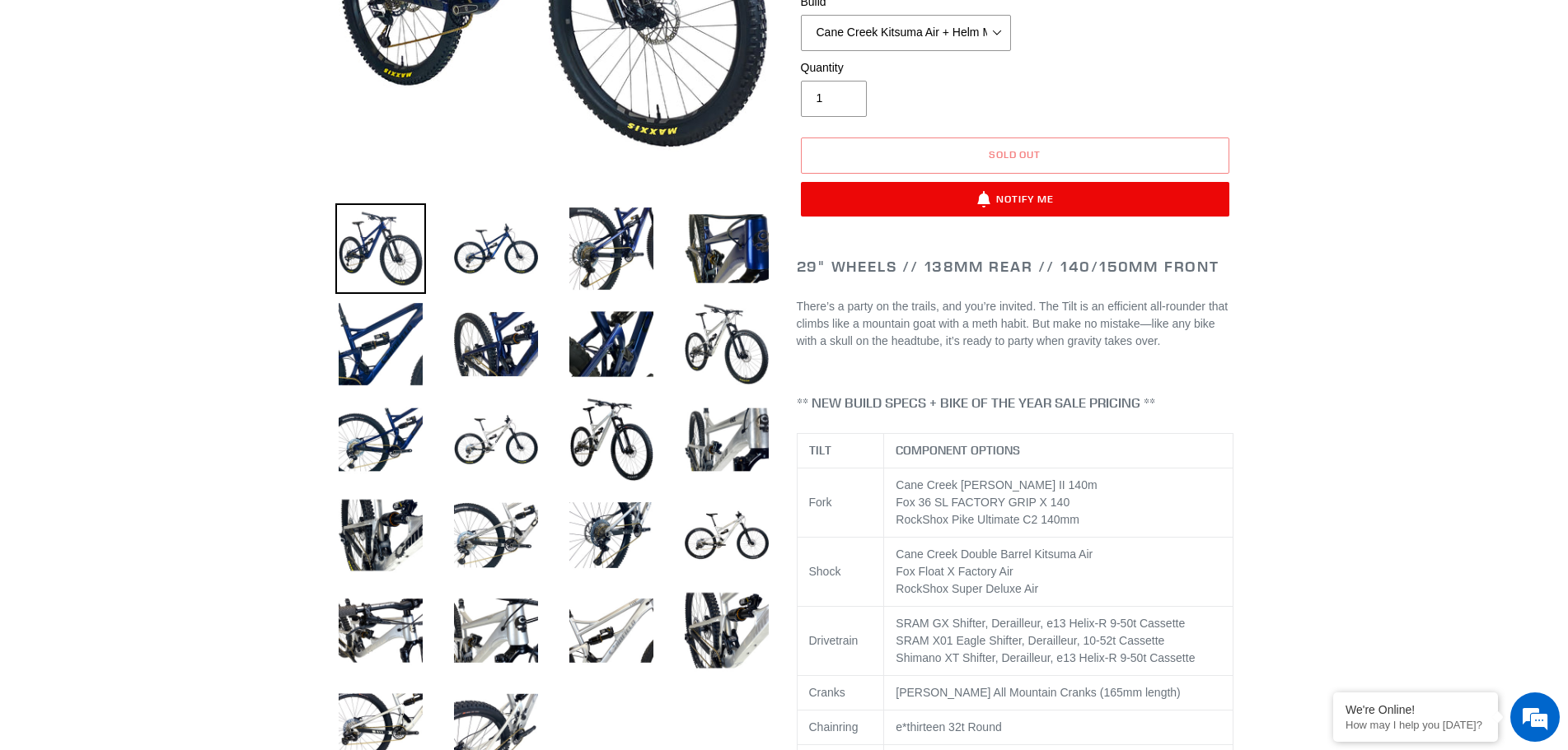
scroll to position [494, 0]
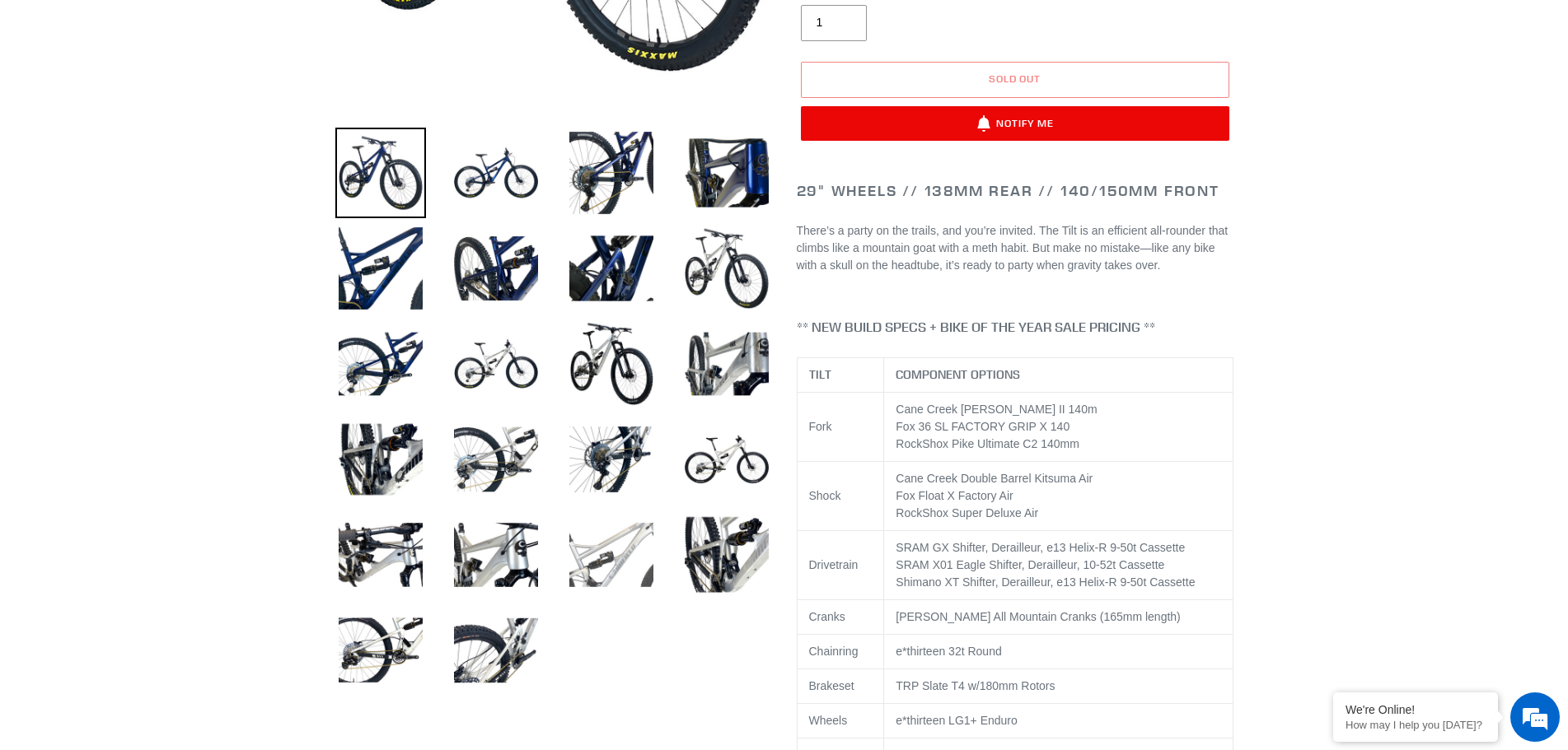
click at [618, 543] on img at bounding box center [611, 554] width 91 height 91
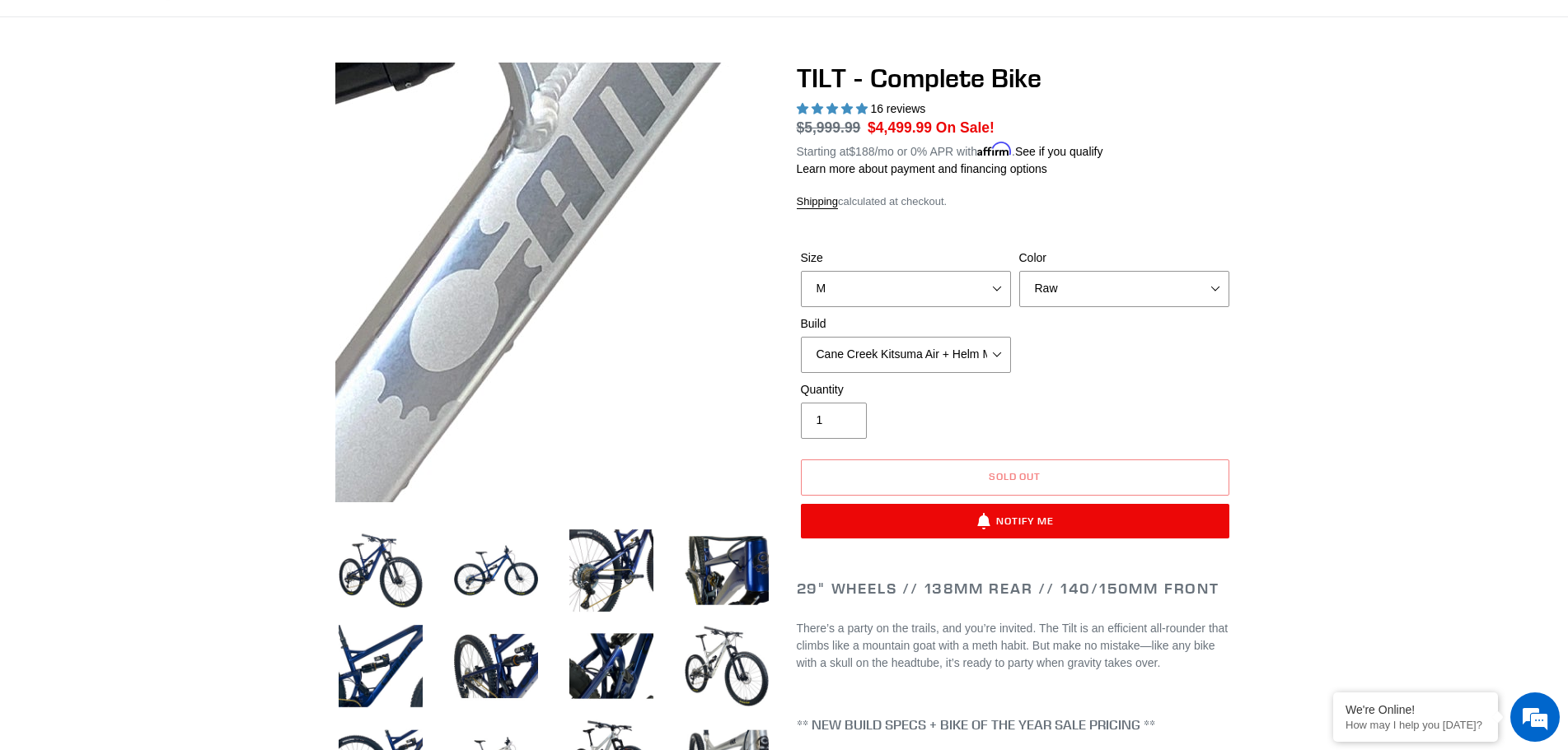
scroll to position [82, 0]
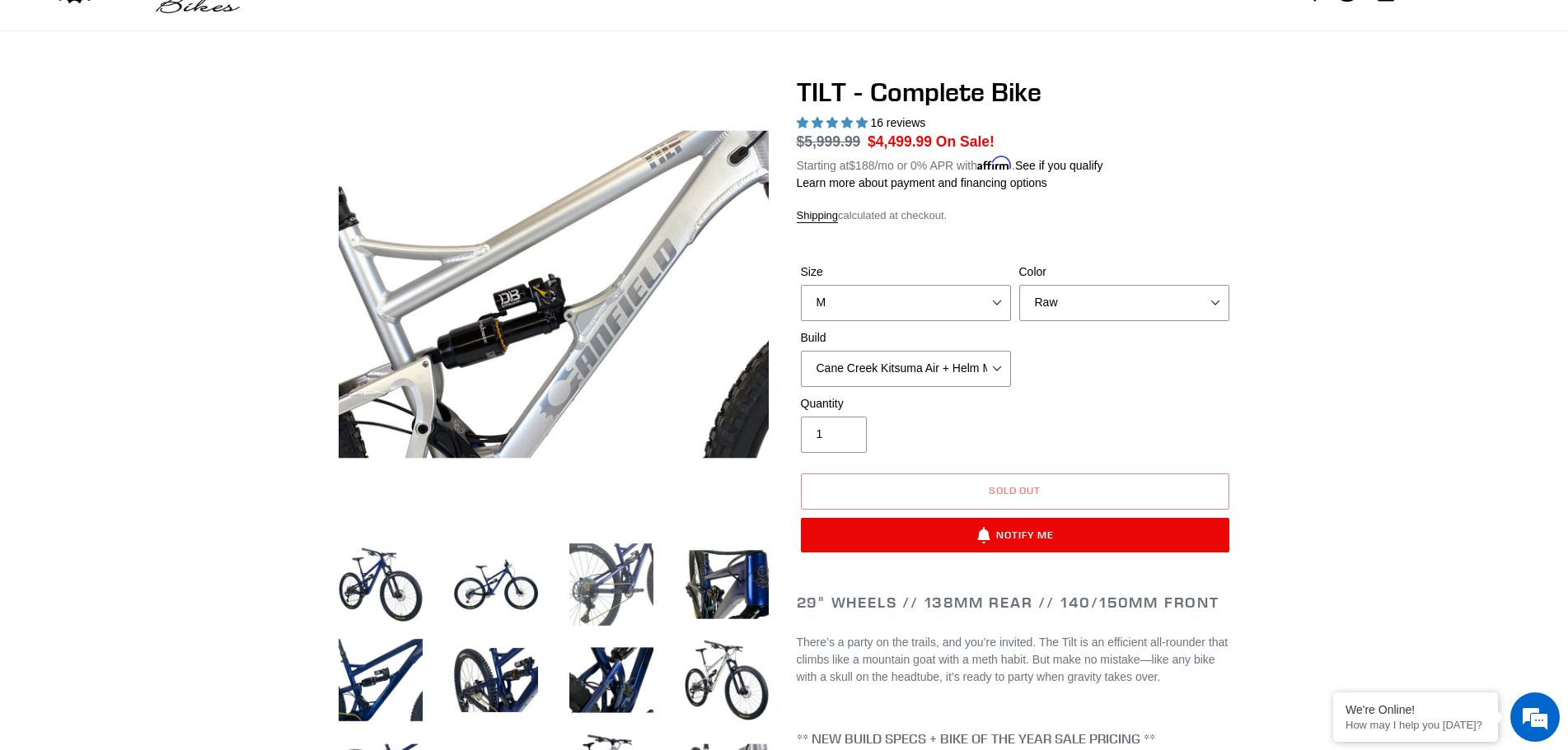
click at [627, 592] on img at bounding box center [611, 584] width 91 height 91
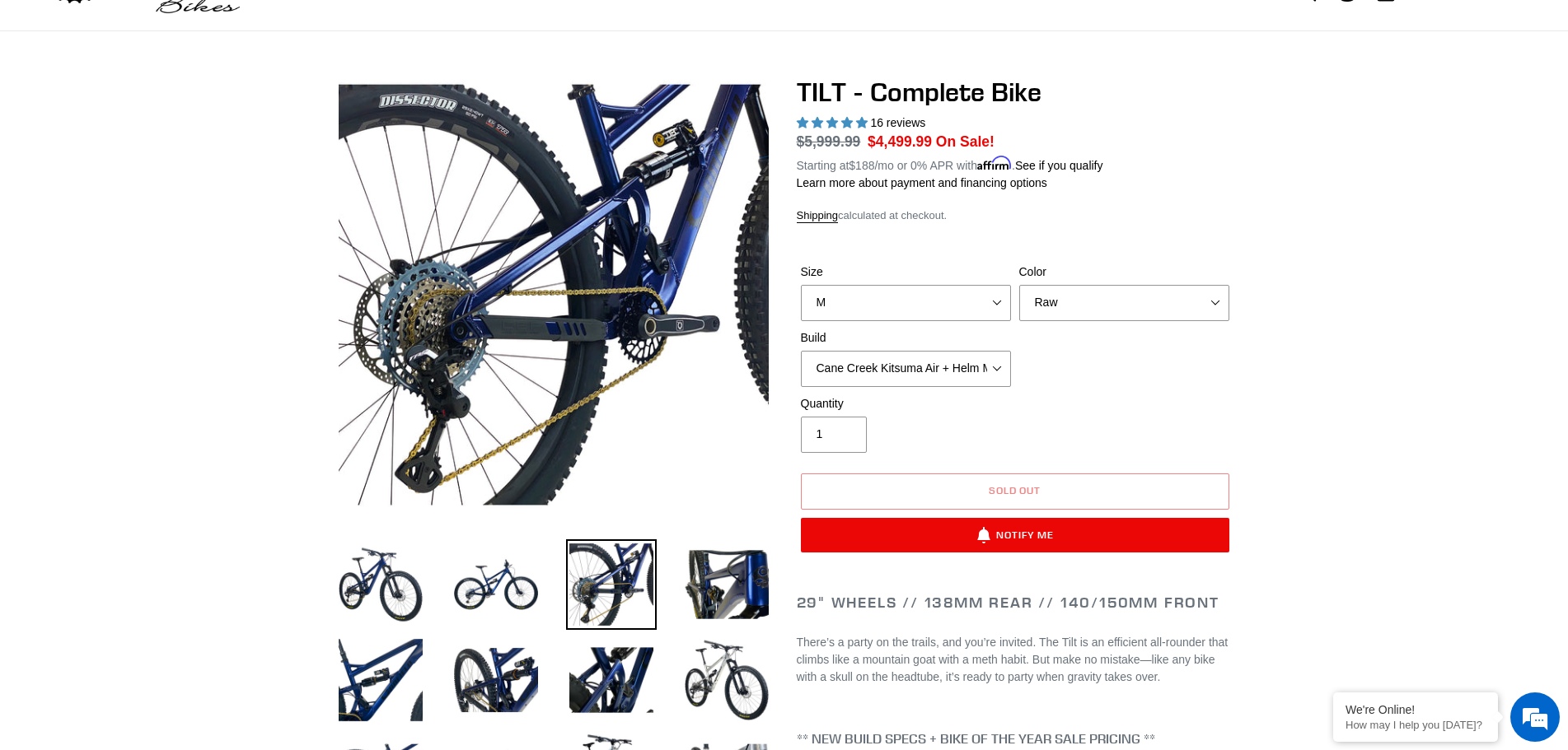
scroll to position [247, 0]
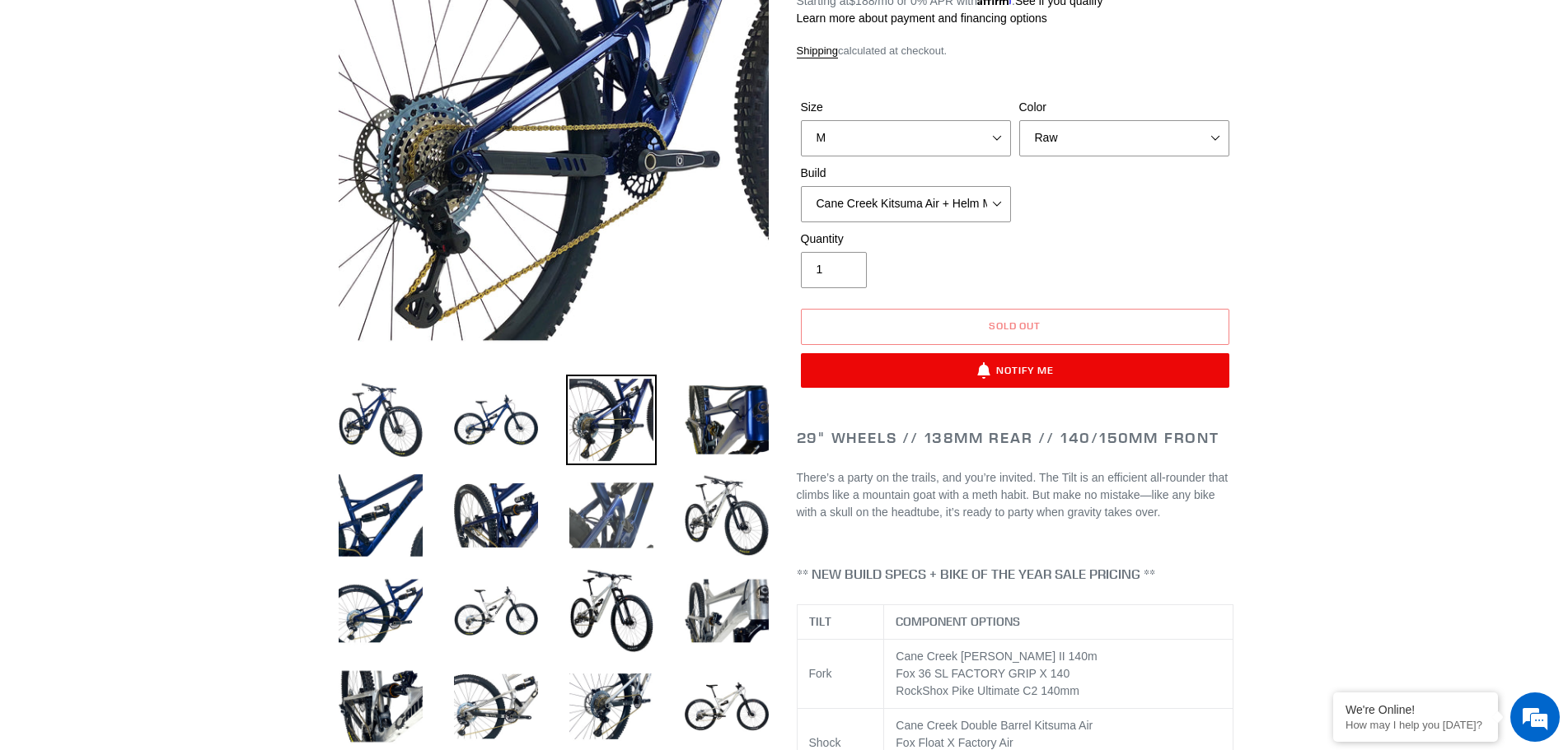
click at [620, 551] on img at bounding box center [611, 515] width 91 height 91
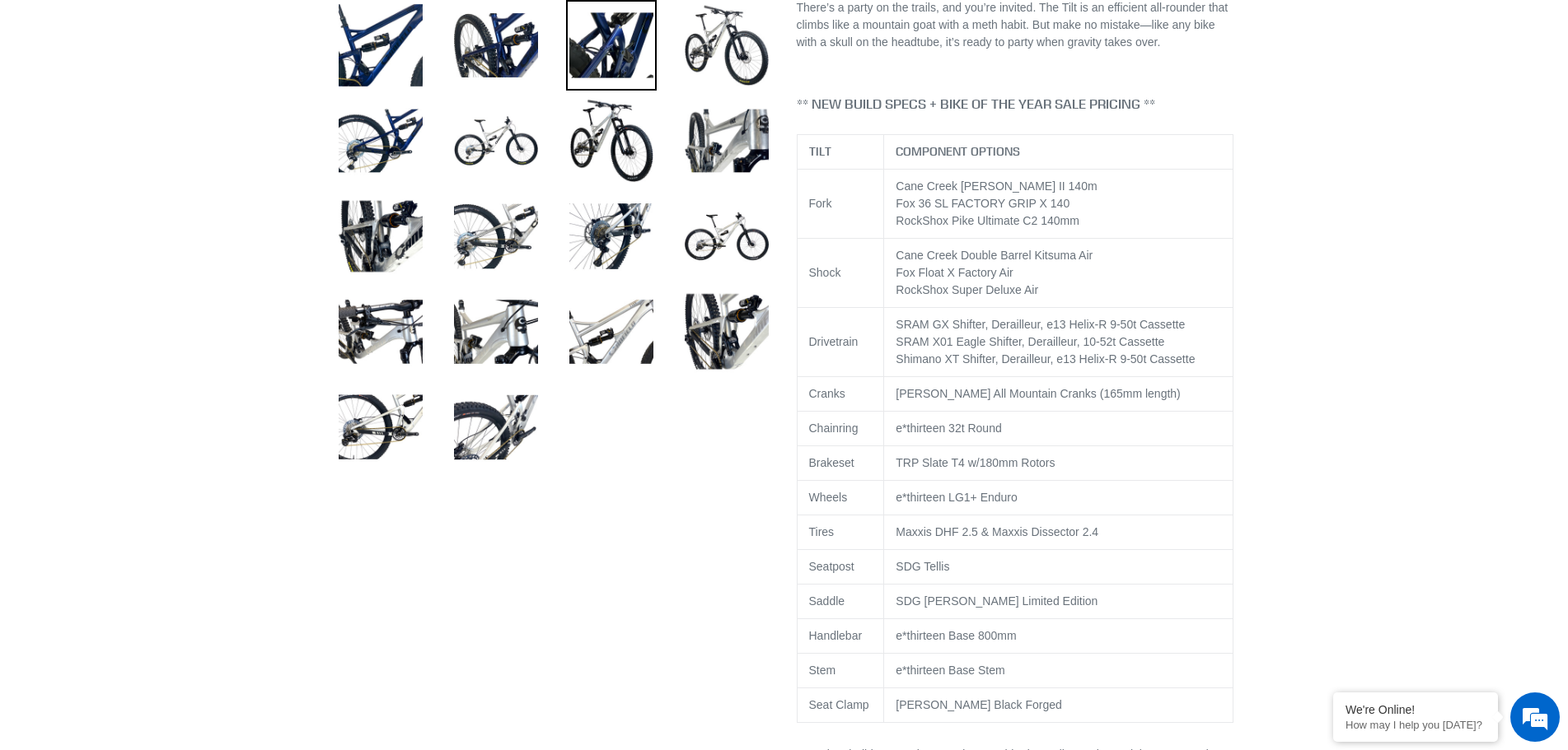
scroll to position [741, 0]
